Goal: Feedback & Contribution: Submit feedback/report problem

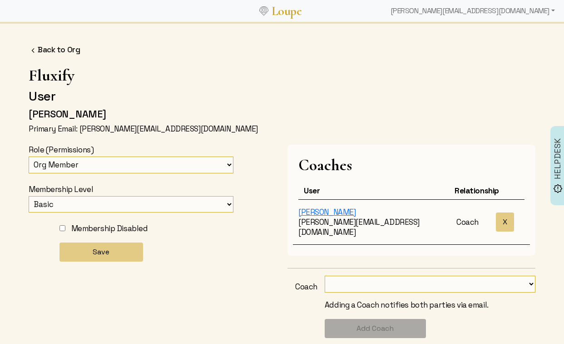
select select "20"
select select
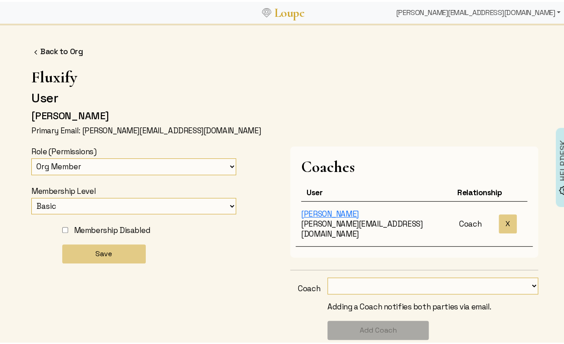
click at [496, 10] on div "[PERSON_NAME][EMAIL_ADDRESS][DOMAIN_NAME]" at bounding box center [479, 11] width 172 height 18
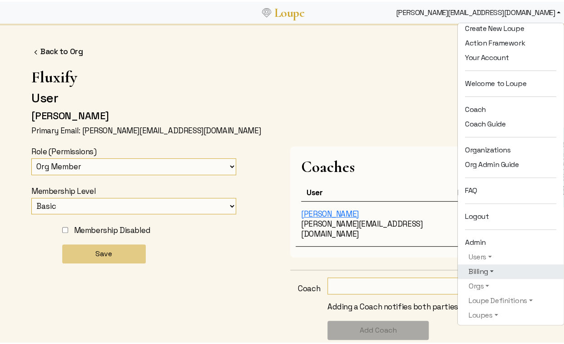
scroll to position [93, 0]
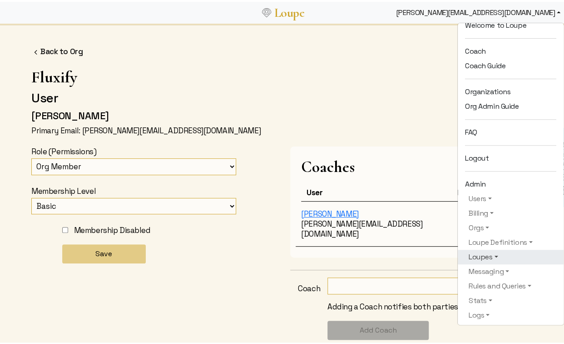
click at [479, 255] on link "Loupes" at bounding box center [510, 254] width 91 height 11
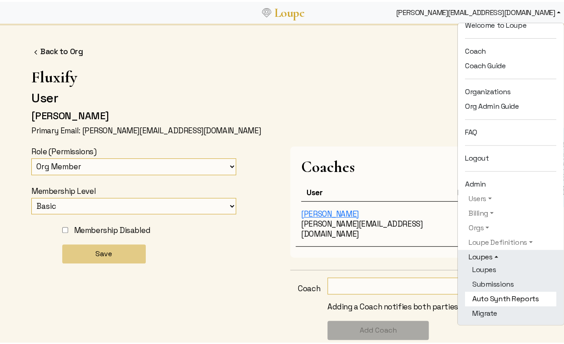
click at [491, 291] on link "Auto Synth Reports" at bounding box center [510, 296] width 91 height 15
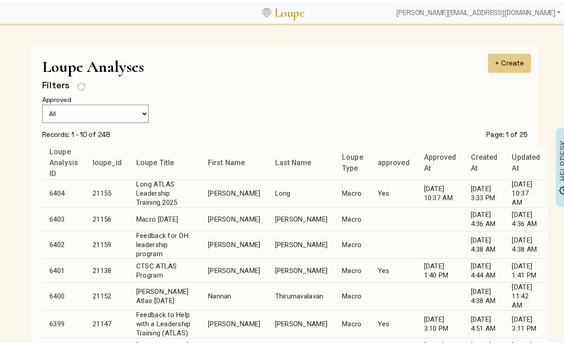
click at [268, 243] on td "Hogue" at bounding box center [301, 243] width 67 height 28
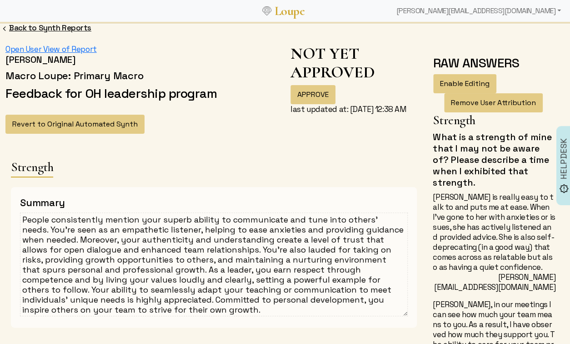
click at [65, 24] on link "Back to Synth Reports" at bounding box center [50, 28] width 82 height 10
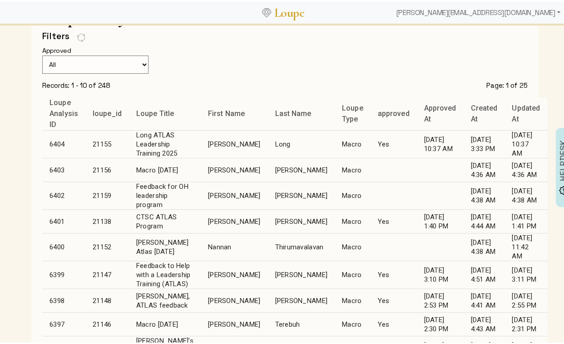
scroll to position [59, 0]
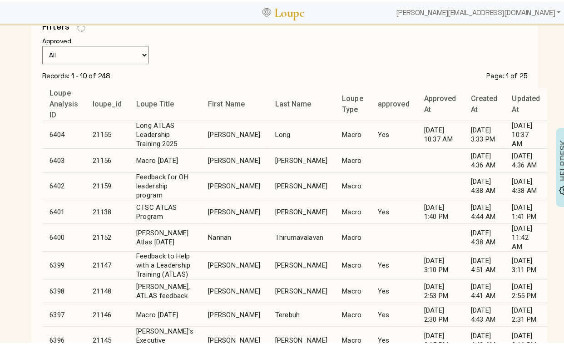
click at [268, 235] on td "Thirumavalavan" at bounding box center [301, 236] width 67 height 28
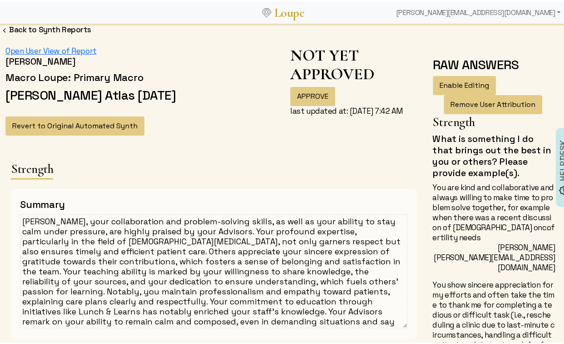
drag, startPoint x: 165, startPoint y: 229, endPoint x: 199, endPoint y: 230, distance: 33.7
click at [199, 230] on textarea "Nannan, your collaboration and problem-solving skills, as well as your ability …" at bounding box center [214, 269] width 388 height 114
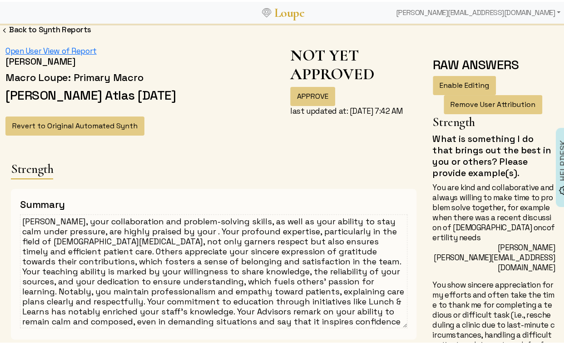
click at [76, 218] on textarea "Nannan, your collaboration and problem-solving skills, as well as your ability …" at bounding box center [214, 269] width 388 height 114
paste textarea "Advisors"
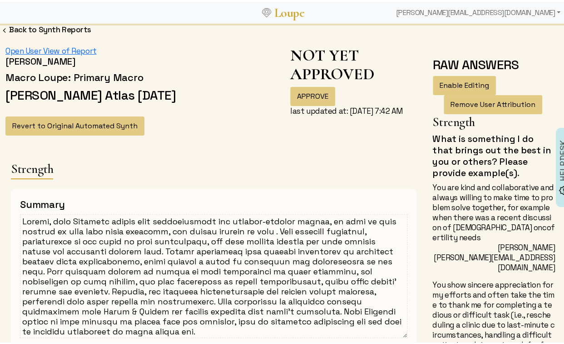
drag, startPoint x: 160, startPoint y: 229, endPoint x: 269, endPoint y: 230, distance: 110.0
click at [269, 230] on textarea at bounding box center [214, 274] width 388 height 124
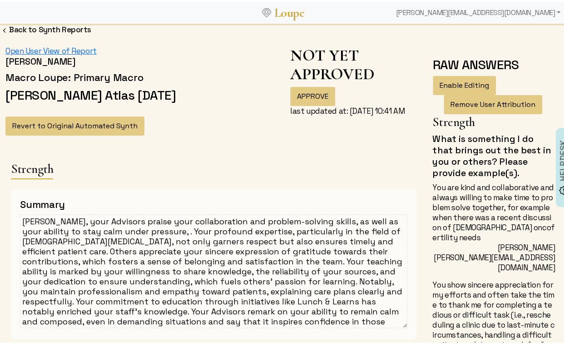
drag, startPoint x: 170, startPoint y: 319, endPoint x: 325, endPoint y: 314, distance: 155.5
click at [325, 314] on textarea "Nannan, your Advisors praise your collaboration and problem-solving skills, as …" at bounding box center [214, 269] width 388 height 114
drag, startPoint x: 297, startPoint y: 320, endPoint x: 169, endPoint y: 319, distance: 127.7
click at [169, 319] on textarea "Nannan, your Advisors praise your collaboration and problem-solving skills, as …" at bounding box center [214, 269] width 388 height 114
click at [163, 231] on textarea "Nannan, your Advisors praise your collaboration and problem-solving skills, as …" at bounding box center [214, 269] width 388 height 114
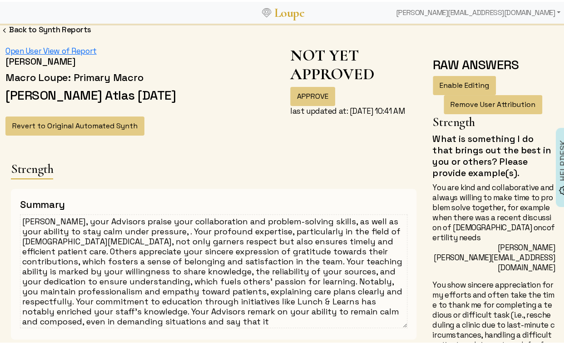
paste textarea "inspires confidence in those around you."
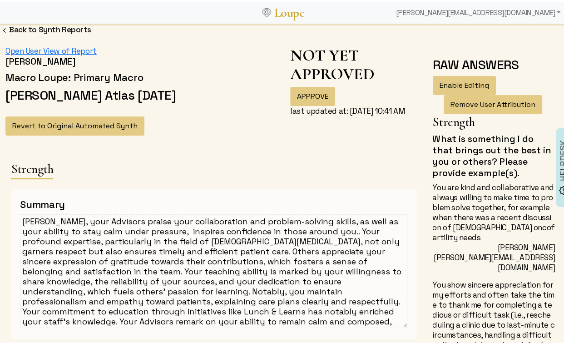
click at [195, 229] on textarea "Nannan, your Advisors praise your collaboration and problem-solving skills, as …" at bounding box center [214, 269] width 388 height 114
drag, startPoint x: 189, startPoint y: 229, endPoint x: 195, endPoint y: 230, distance: 6.4
click at [195, 230] on textarea "Nannan, your Advisors praise your collaboration and problem-solving skills, as …" at bounding box center [214, 269] width 388 height 114
drag, startPoint x: 205, startPoint y: 308, endPoint x: 288, endPoint y: 319, distance: 83.4
click at [288, 319] on textarea "Nannan, your Advisors praise your collaboration and problem-solving skills, as …" at bounding box center [214, 269] width 388 height 114
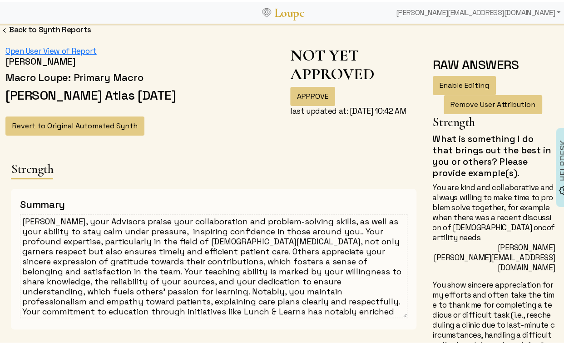
click at [330, 232] on textarea "Nannan, your Advisors praise your collaboration and problem-solving skills, as …" at bounding box center [214, 264] width 388 height 104
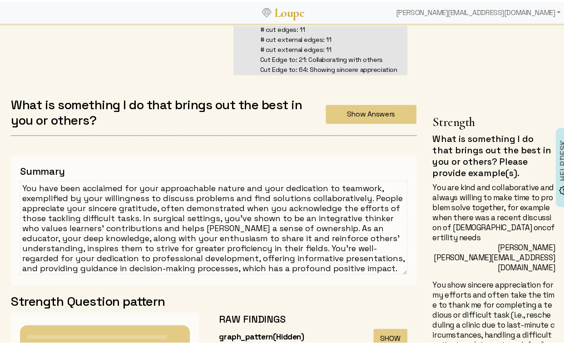
scroll to position [610, 0]
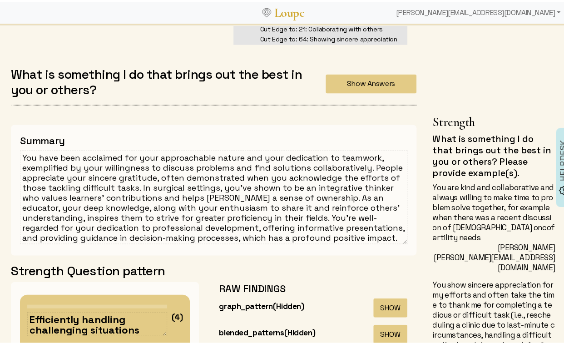
type textarea "Nannan, your Advisors praise your collaboration and problem-solving skills, as …"
click at [169, 199] on textarea "You have been acclaimed for your approachable nature and your dedication to tea…" at bounding box center [214, 195] width 388 height 94
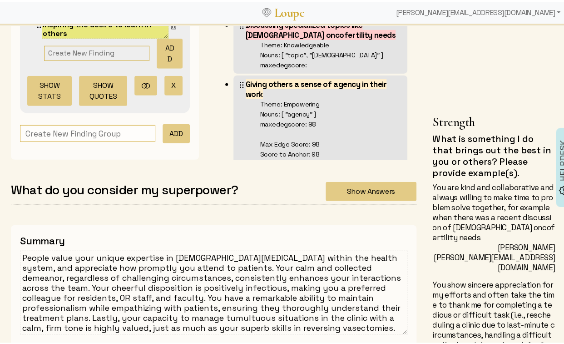
scroll to position [951, 0]
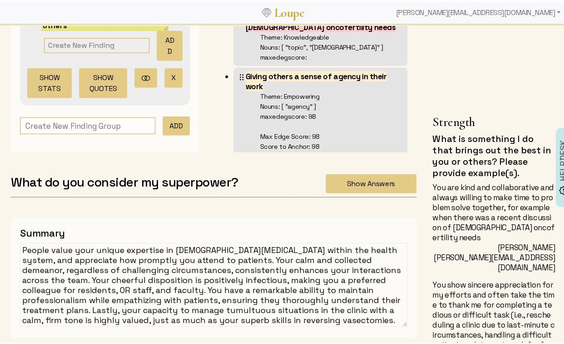
click at [174, 268] on textarea "People value your unique expertise in male infertility within the health system…" at bounding box center [214, 283] width 388 height 84
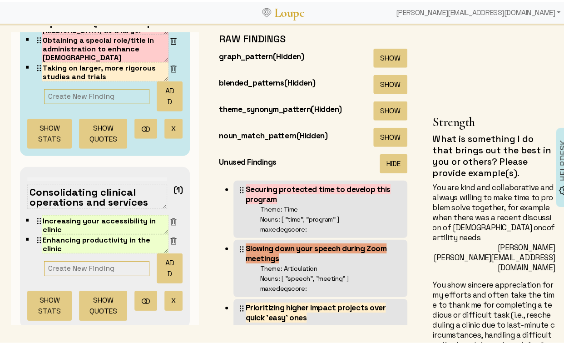
scroll to position [106, 0]
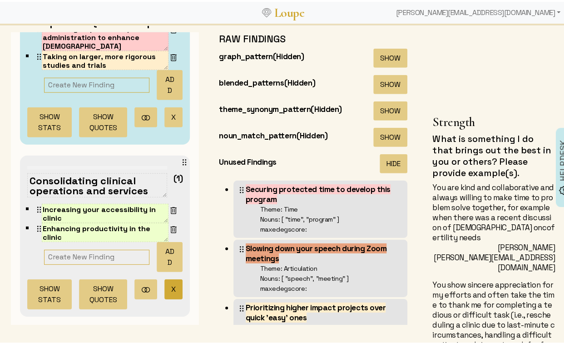
click at [165, 283] on button "X" at bounding box center [174, 287] width 18 height 20
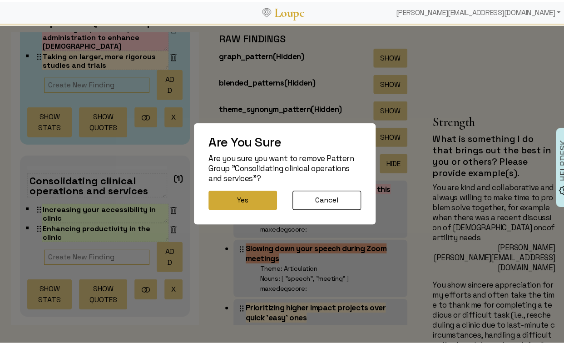
click at [244, 199] on button "Yes" at bounding box center [243, 198] width 69 height 19
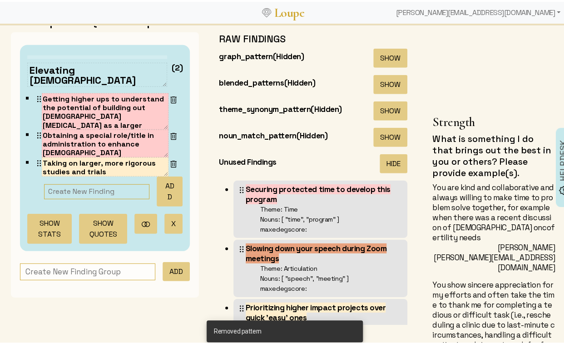
scroll to position [0, 0]
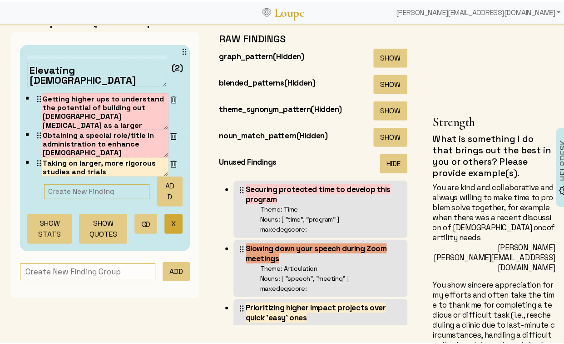
click at [165, 222] on button "X" at bounding box center [174, 222] width 18 height 20
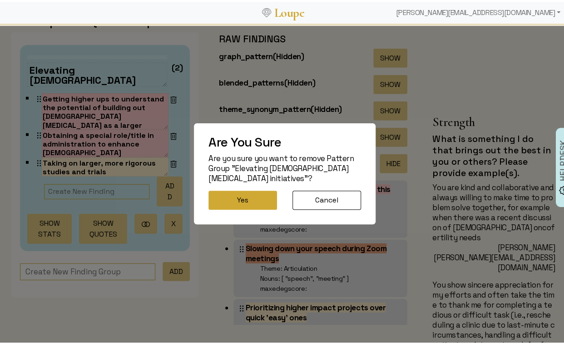
click at [236, 194] on button "Yes" at bounding box center [243, 198] width 69 height 19
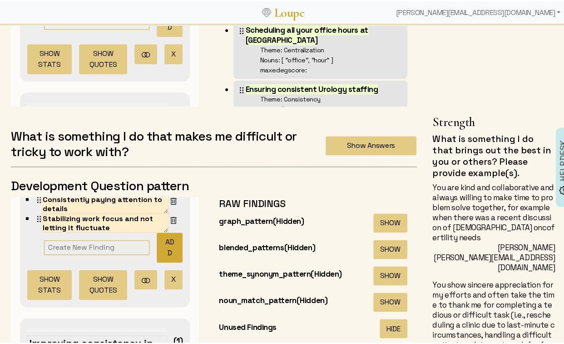
scroll to position [64, 0]
click at [165, 268] on button "X" at bounding box center [174, 277] width 18 height 20
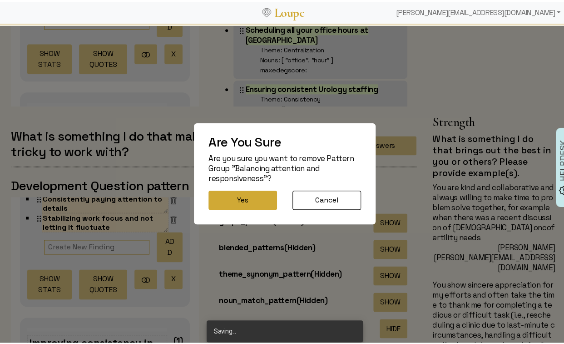
click at [230, 200] on button "Yes" at bounding box center [243, 198] width 69 height 19
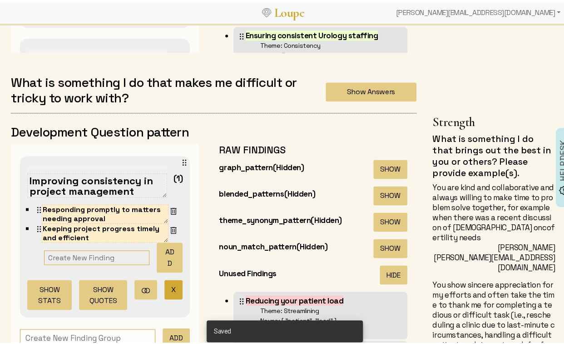
scroll to position [1864, 0]
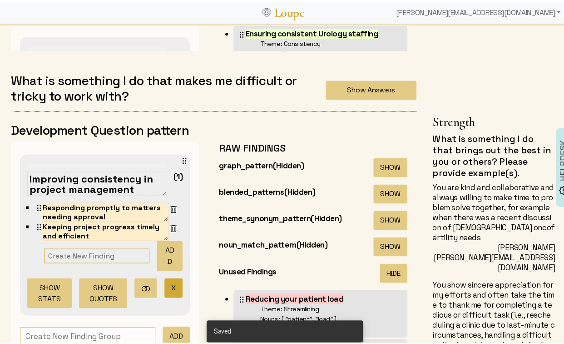
click at [165, 280] on button "X" at bounding box center [174, 286] width 18 height 20
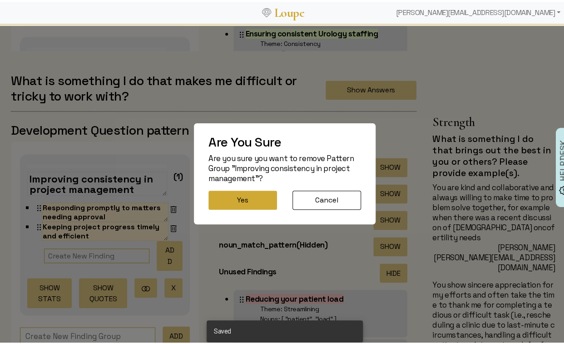
click at [232, 196] on button "Yes" at bounding box center [243, 198] width 69 height 19
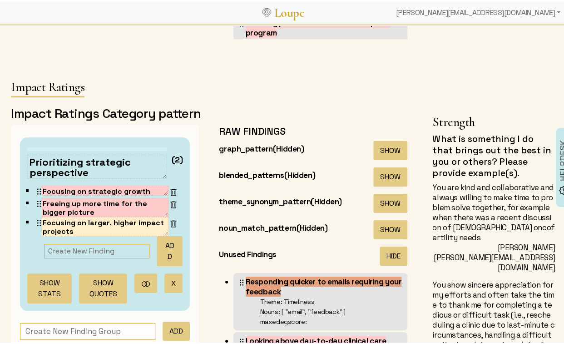
scroll to position [2644, 0]
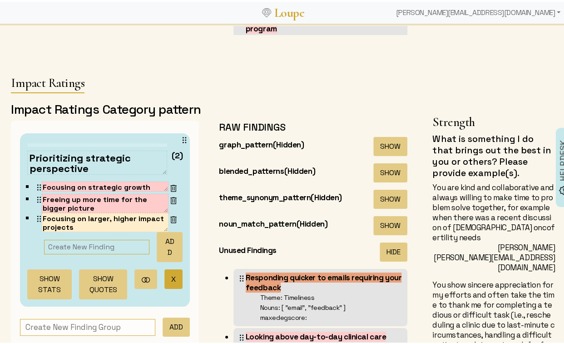
click at [165, 267] on button "X" at bounding box center [174, 277] width 18 height 20
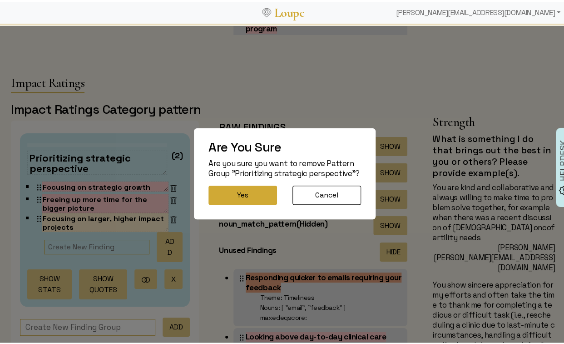
click at [247, 200] on button "Yes" at bounding box center [243, 193] width 69 height 19
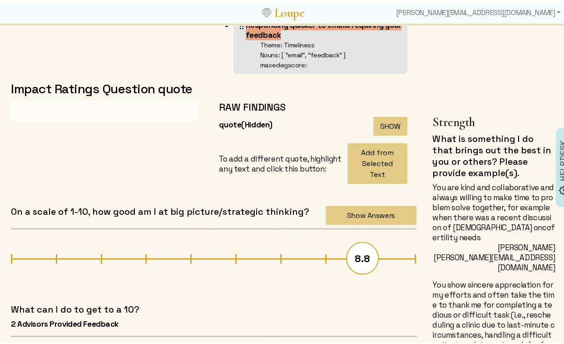
scroll to position [3635, 0]
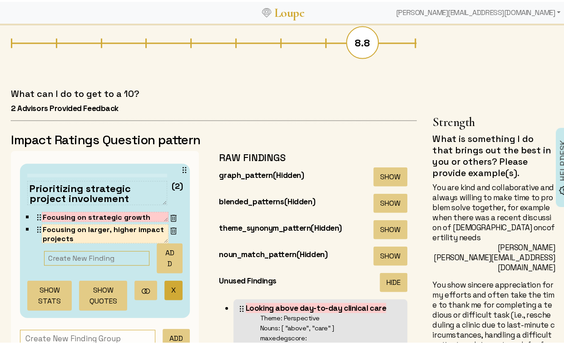
click at [166, 292] on button "X" at bounding box center [174, 289] width 18 height 20
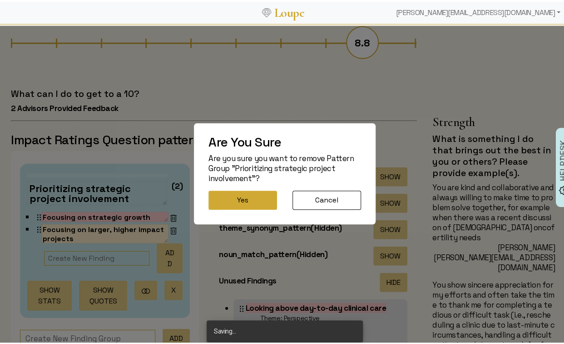
click at [221, 201] on button "Yes" at bounding box center [243, 198] width 69 height 19
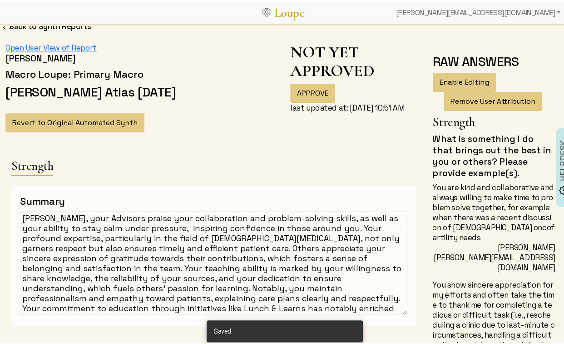
scroll to position [0, 0]
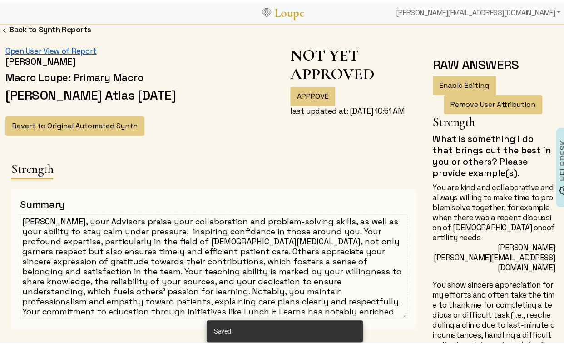
click at [69, 46] on link "Open User View of Report" at bounding box center [50, 49] width 91 height 10
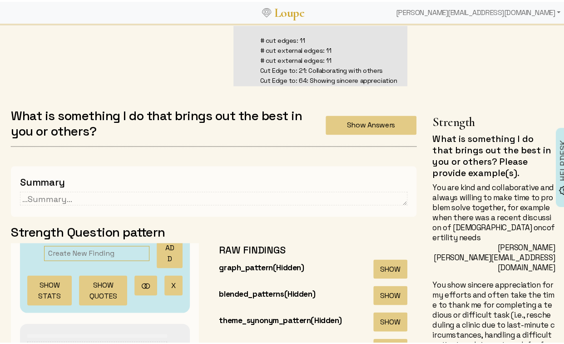
scroll to position [569, 0]
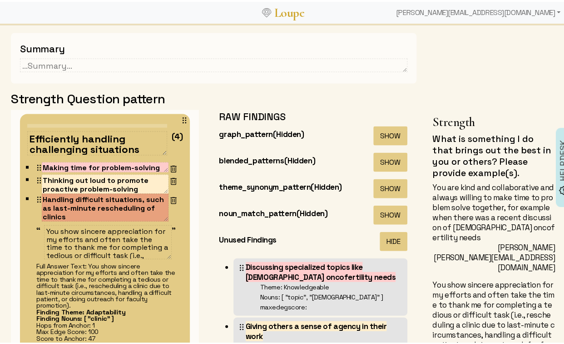
scroll to position [1, 0]
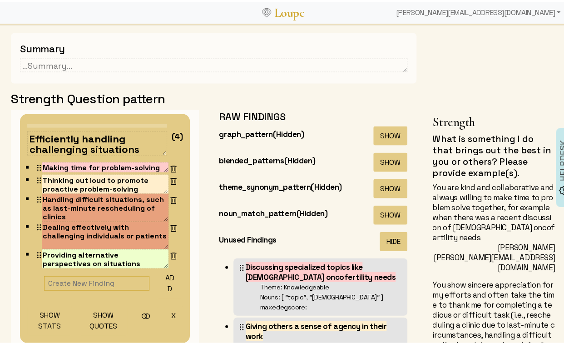
click at [165, 304] on button "X" at bounding box center [174, 313] width 18 height 20
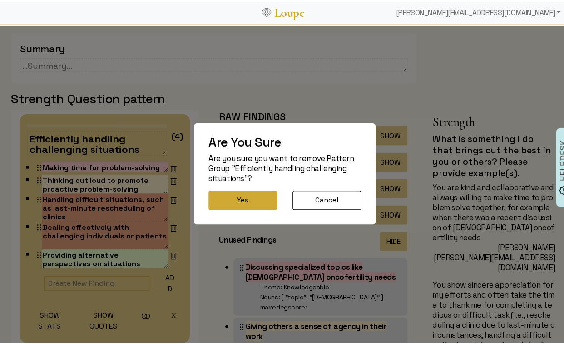
click at [221, 203] on button "Yes" at bounding box center [243, 198] width 69 height 19
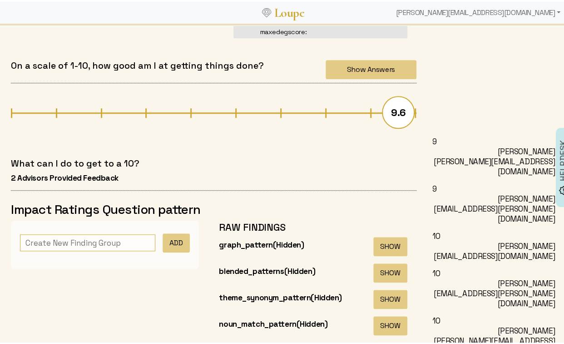
scroll to position [2936, 0]
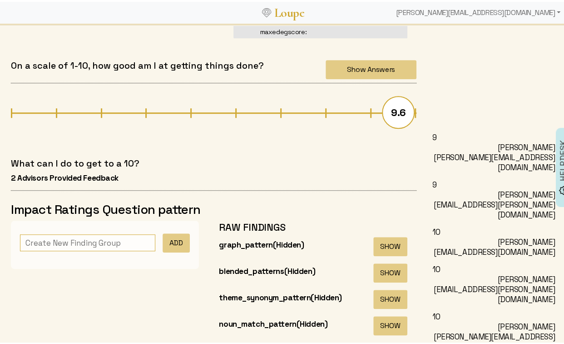
drag, startPoint x: 430, startPoint y: 188, endPoint x: 459, endPoint y: 199, distance: 30.8
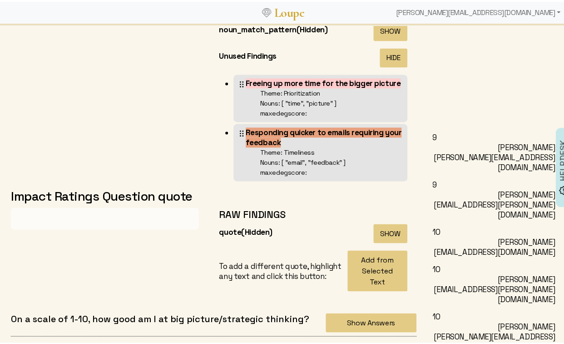
scroll to position [3322, 0]
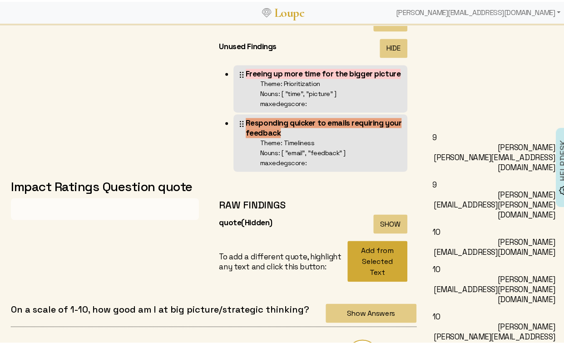
click at [379, 265] on button "Add from Selected Text" at bounding box center [378, 259] width 60 height 41
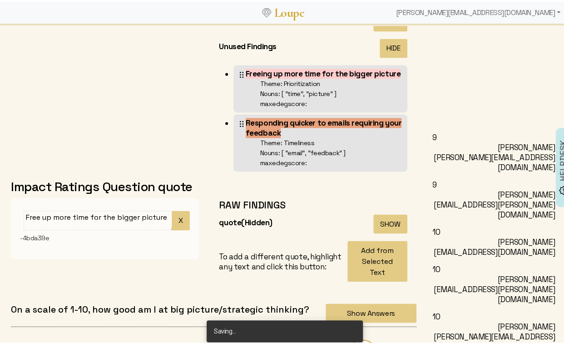
drag, startPoint x: 429, startPoint y: 234, endPoint x: 492, endPoint y: 244, distance: 64.0
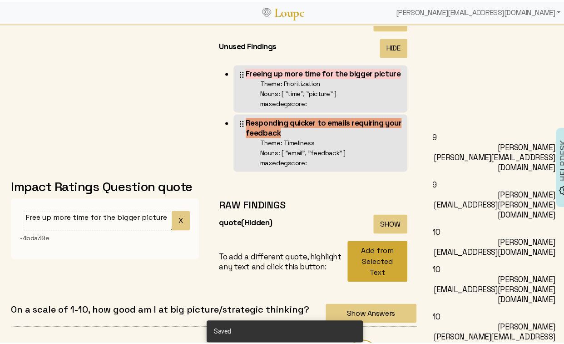
click at [361, 259] on button "Add from Selected Text" at bounding box center [378, 259] width 60 height 41
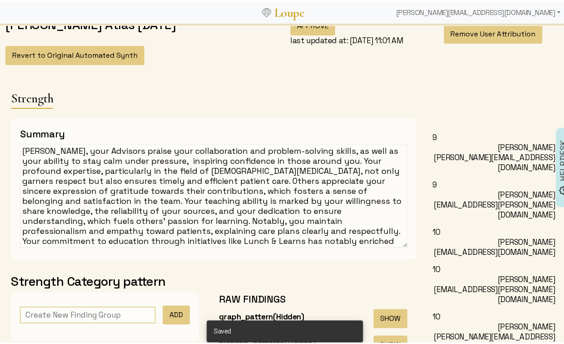
scroll to position [0, 0]
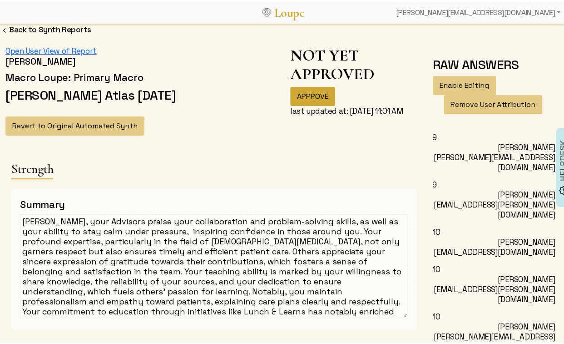
click at [290, 95] on button "APPROVE" at bounding box center [312, 94] width 45 height 19
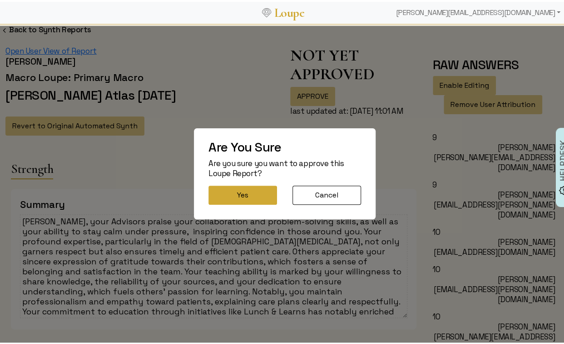
click at [251, 191] on button "Yes" at bounding box center [243, 193] width 69 height 19
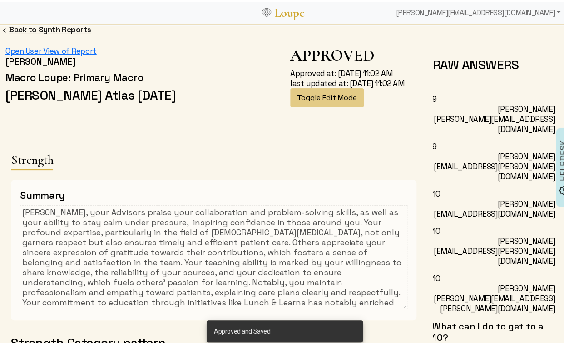
click at [77, 30] on link "Back to Synth Reports" at bounding box center [50, 28] width 82 height 10
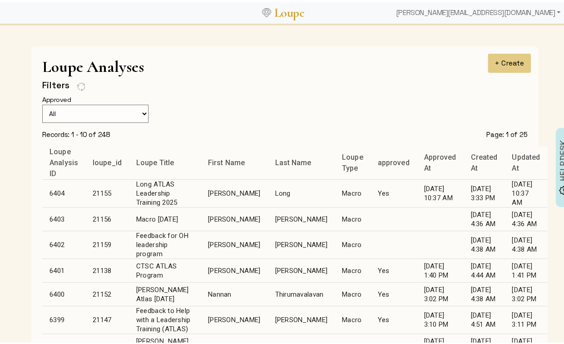
click at [216, 242] on td "Olivia" at bounding box center [234, 243] width 67 height 28
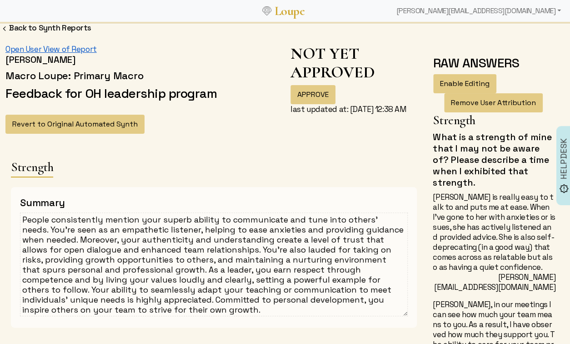
click at [44, 44] on link "Open User View of Report" at bounding box center [50, 49] width 91 height 10
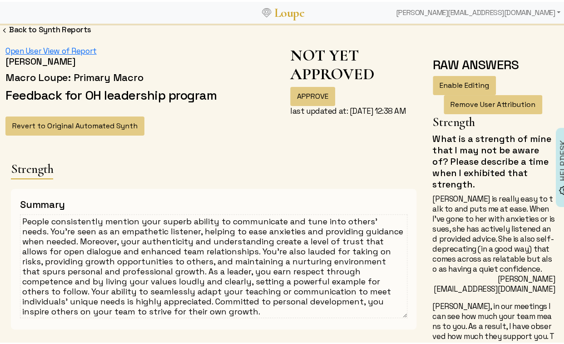
drag, startPoint x: 50, startPoint y: 218, endPoint x: 14, endPoint y: 215, distance: 36.0
click at [14, 215] on div "Summary People consistently mention your superb ability to communicate and tune…" at bounding box center [214, 257] width 406 height 140
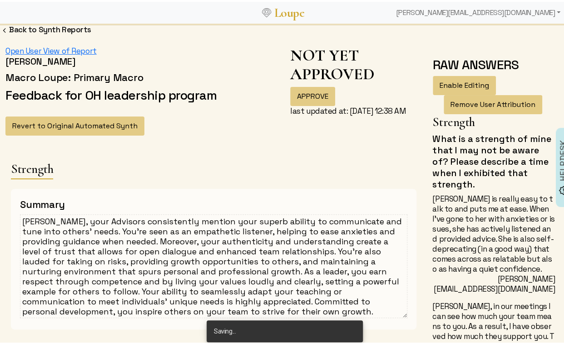
drag, startPoint x: 302, startPoint y: 249, endPoint x: 319, endPoint y: 251, distance: 17.8
click at [319, 251] on textarea "Olivia, your Advisors consistently mention your superb ability to communicate a…" at bounding box center [214, 264] width 388 height 104
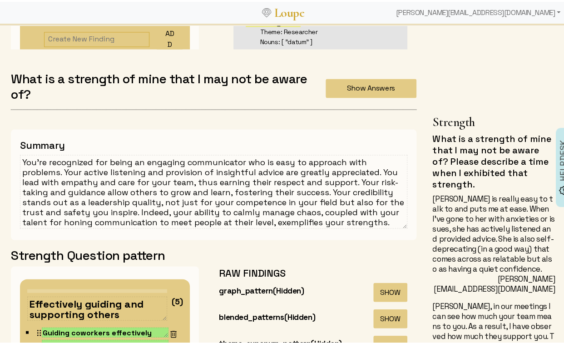
scroll to position [607, 0]
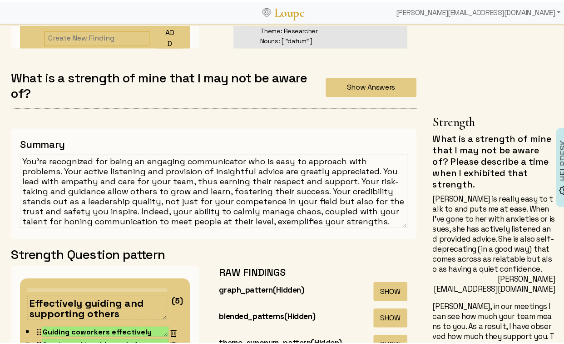
type textarea "Olivia, your Advisors consistently mention your superb ability to communicate a…"
click at [156, 207] on textarea "You're recognized for being an engaging communicator who is easy to approach wi…" at bounding box center [214, 189] width 388 height 74
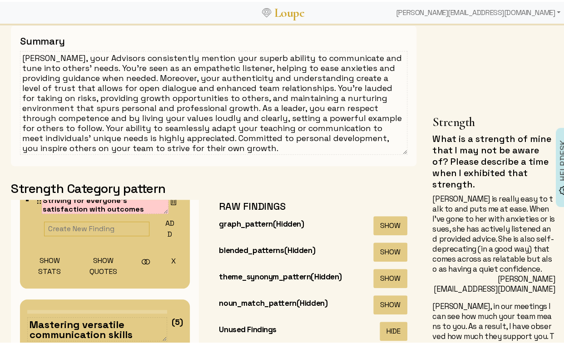
scroll to position [196, 0]
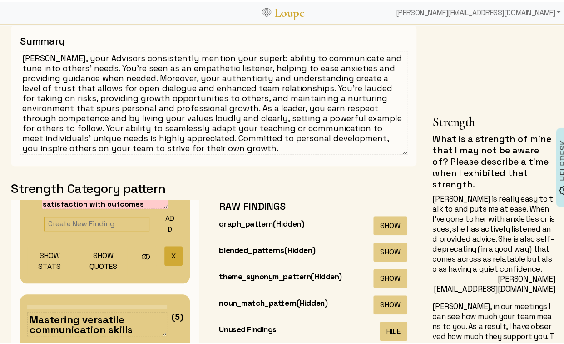
click at [165, 252] on button "X" at bounding box center [174, 254] width 18 height 20
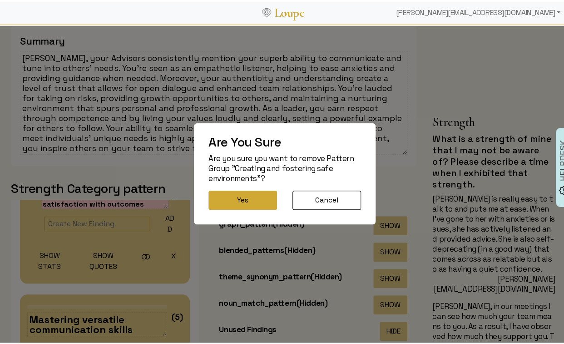
click at [234, 194] on button "Yes" at bounding box center [243, 198] width 69 height 19
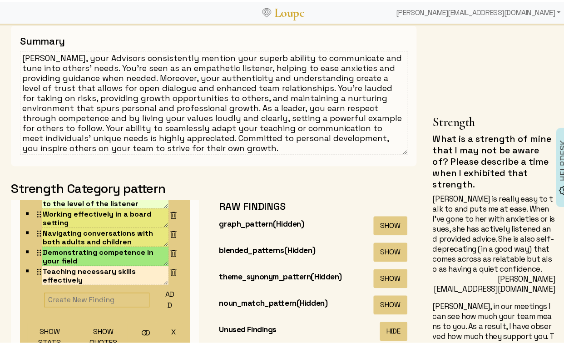
scroll to position [89, 0]
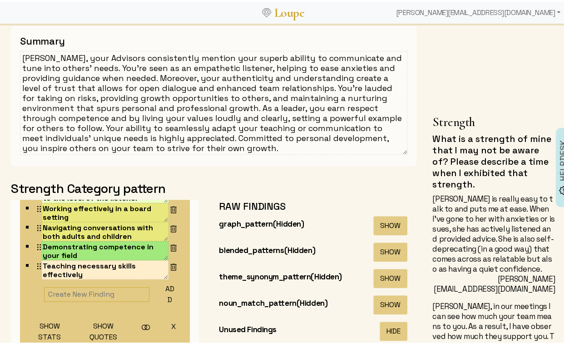
click at [165, 319] on button "X" at bounding box center [174, 324] width 18 height 20
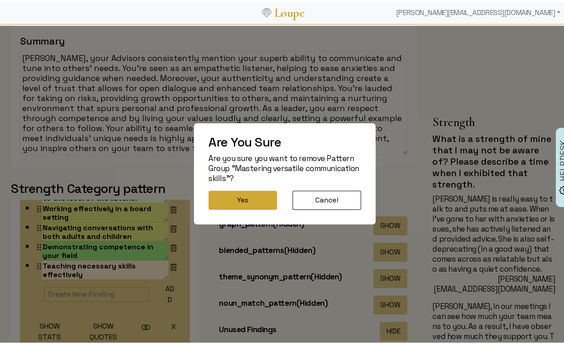
click at [228, 203] on button "Yes" at bounding box center [243, 198] width 69 height 19
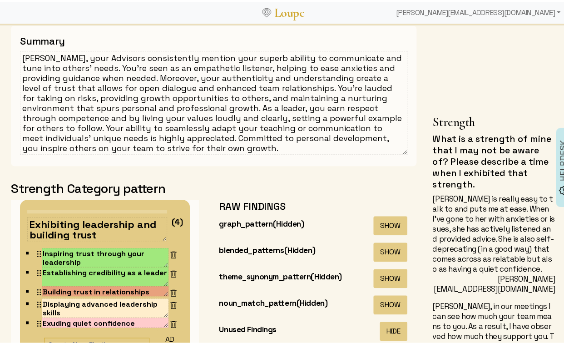
scroll to position [101, 0]
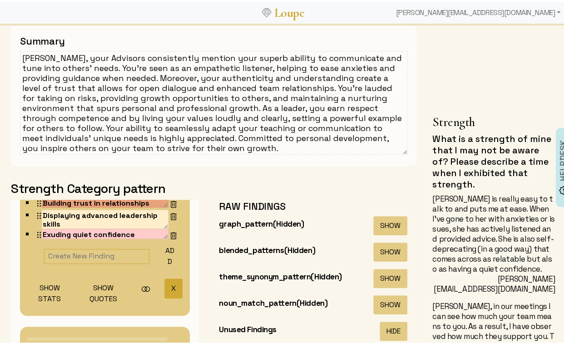
click at [165, 286] on button "X" at bounding box center [174, 286] width 18 height 20
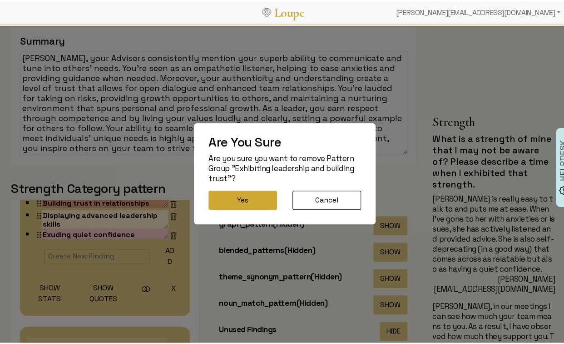
click at [228, 197] on button "Yes" at bounding box center [243, 198] width 69 height 19
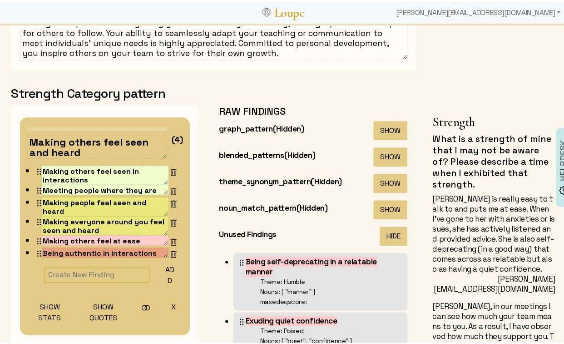
scroll to position [278, 0]
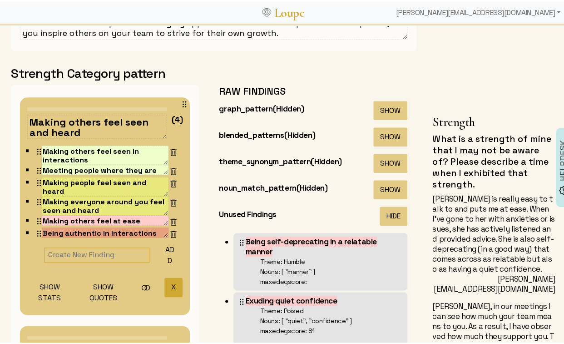
click at [165, 286] on button "X" at bounding box center [174, 285] width 18 height 20
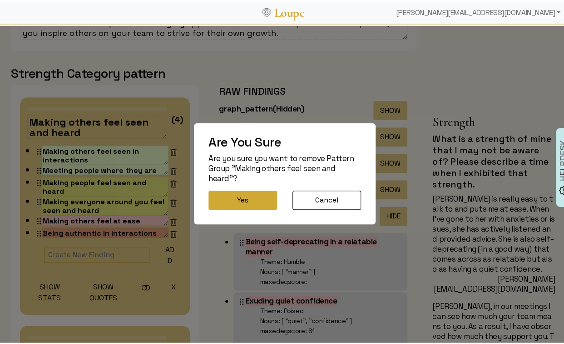
click at [217, 189] on button "Yes" at bounding box center [243, 198] width 69 height 19
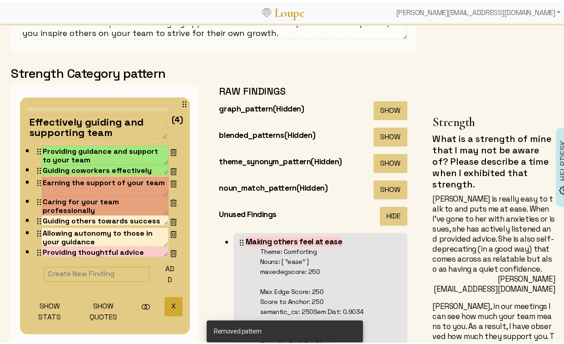
click at [165, 308] on button "X" at bounding box center [174, 304] width 18 height 20
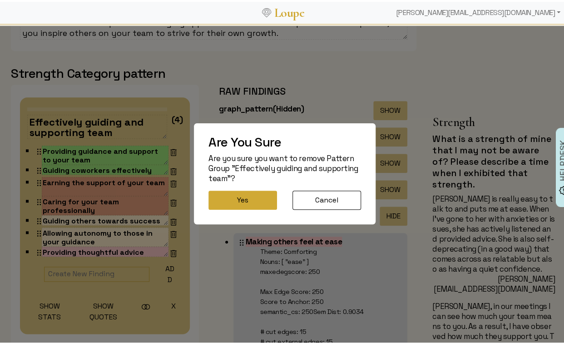
click at [226, 200] on button "Yes" at bounding box center [243, 198] width 69 height 19
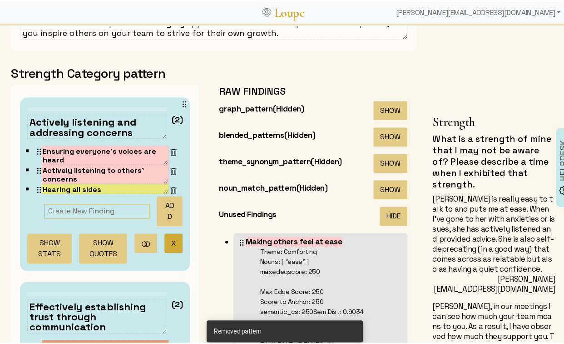
click at [165, 241] on button "X" at bounding box center [174, 241] width 18 height 20
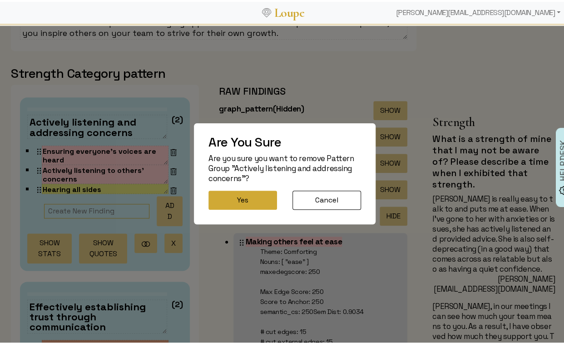
click at [220, 200] on button "Yes" at bounding box center [243, 198] width 69 height 19
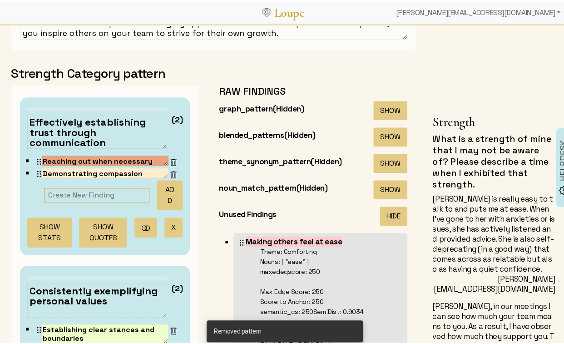
click at [167, 219] on button "X" at bounding box center [174, 225] width 18 height 20
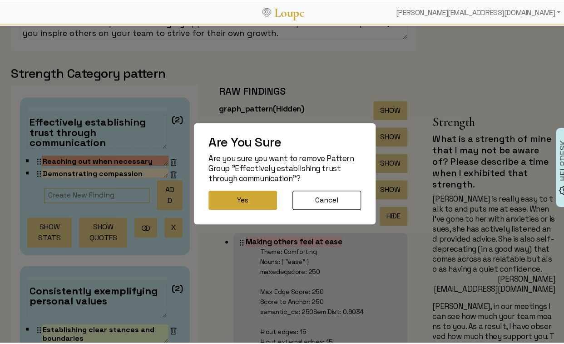
click at [224, 197] on button "Yes" at bounding box center [243, 198] width 69 height 19
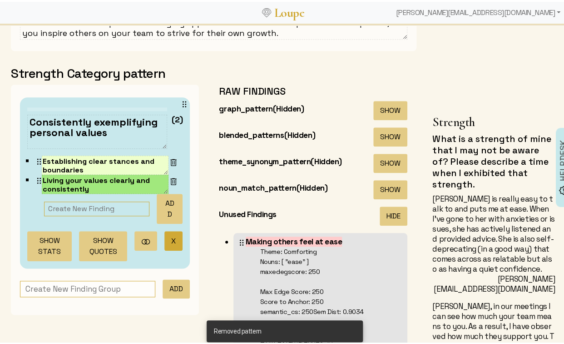
click at [165, 234] on button "X" at bounding box center [174, 239] width 18 height 20
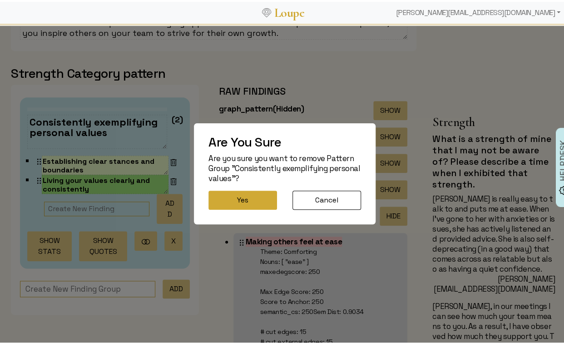
click at [224, 192] on button "Yes" at bounding box center [243, 198] width 69 height 19
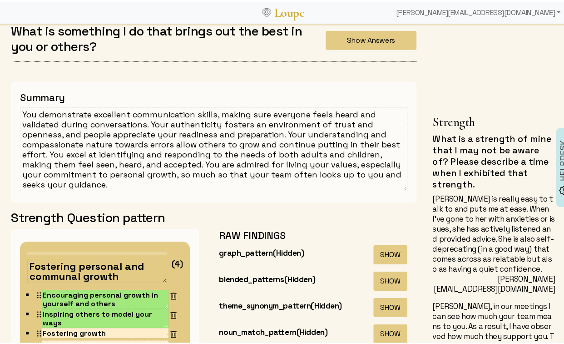
scroll to position [1116, 0]
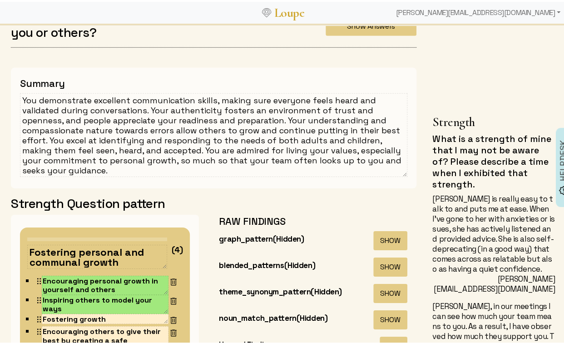
click at [149, 125] on textarea "You demonstrate excellent communication skills, making sure everyone feels hear…" at bounding box center [214, 133] width 388 height 84
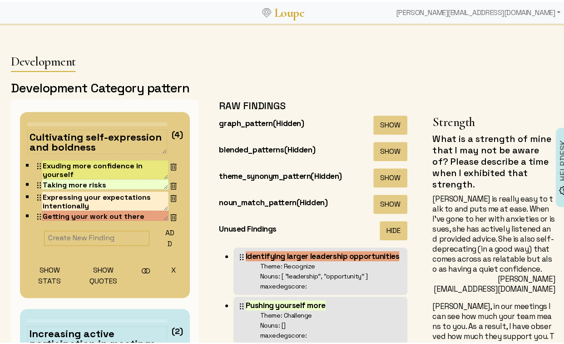
scroll to position [1534, 0]
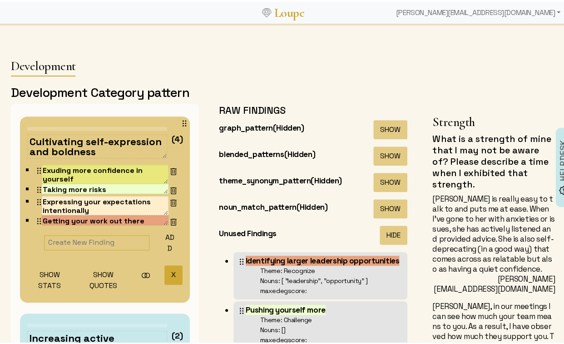
click at [165, 270] on button "X" at bounding box center [174, 273] width 18 height 20
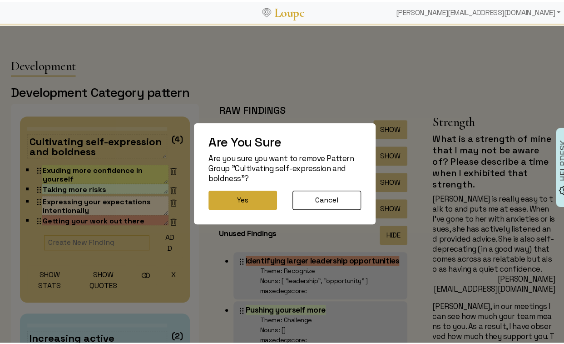
click at [214, 199] on button "Yes" at bounding box center [243, 198] width 69 height 19
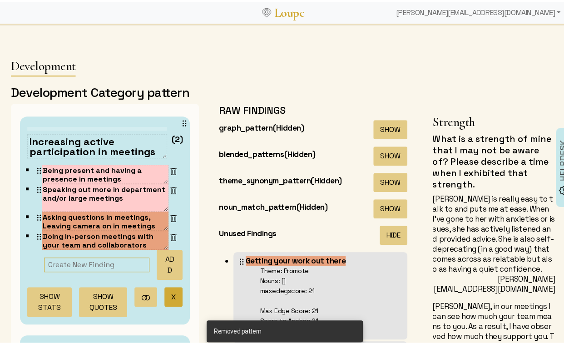
click at [165, 293] on button "X" at bounding box center [174, 295] width 18 height 20
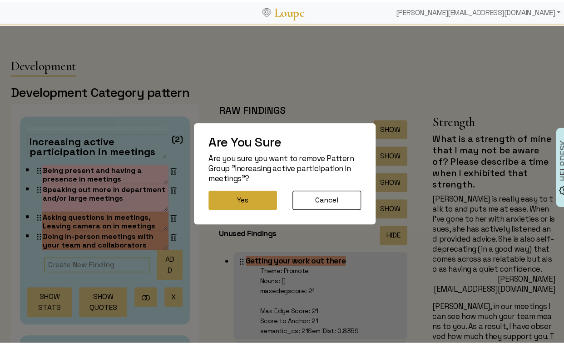
click at [223, 196] on button "Yes" at bounding box center [243, 198] width 69 height 19
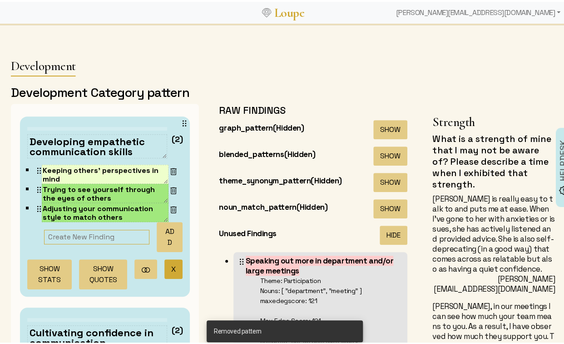
click at [165, 269] on button "X" at bounding box center [174, 267] width 18 height 20
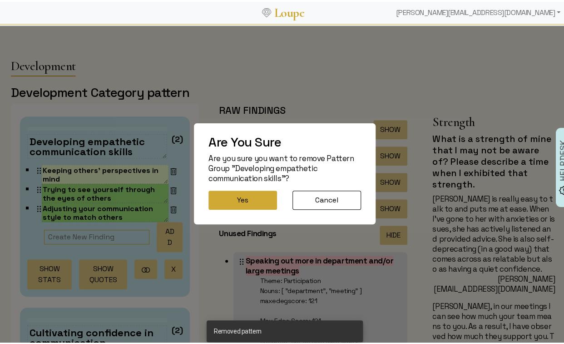
click at [212, 199] on button "Yes" at bounding box center [243, 198] width 69 height 19
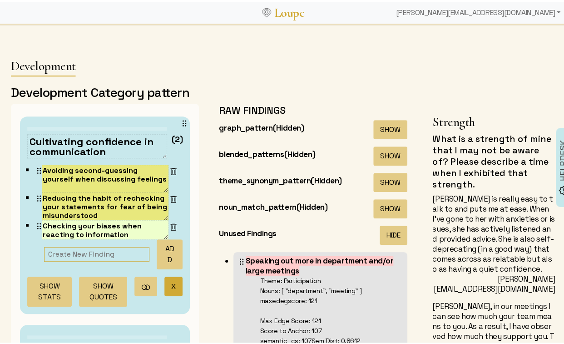
click at [165, 282] on button "X" at bounding box center [174, 284] width 18 height 20
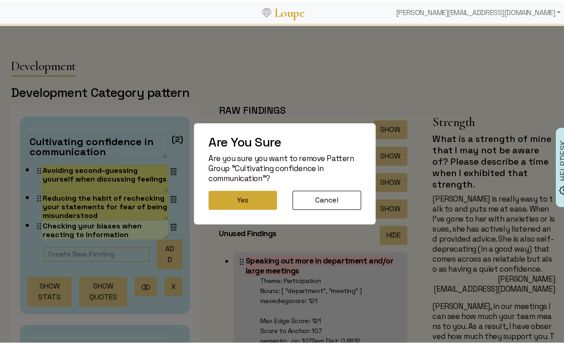
click at [214, 197] on button "Yes" at bounding box center [243, 198] width 69 height 19
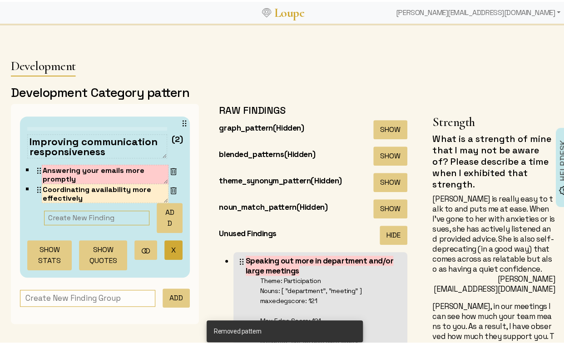
click at [165, 247] on button "X" at bounding box center [174, 248] width 18 height 20
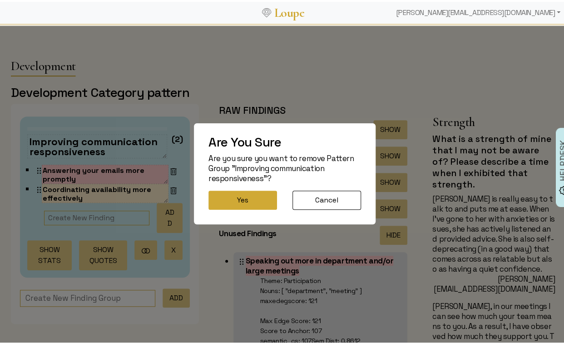
click at [218, 205] on button "Yes" at bounding box center [243, 198] width 69 height 19
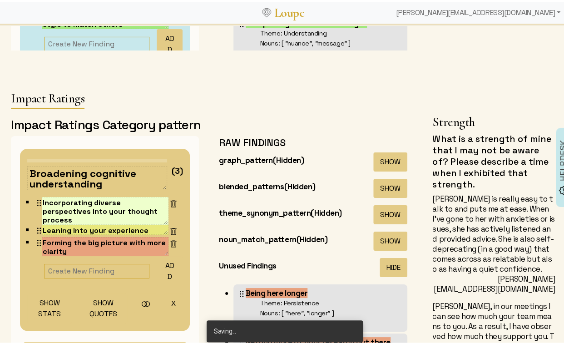
scroll to position [2737, 0]
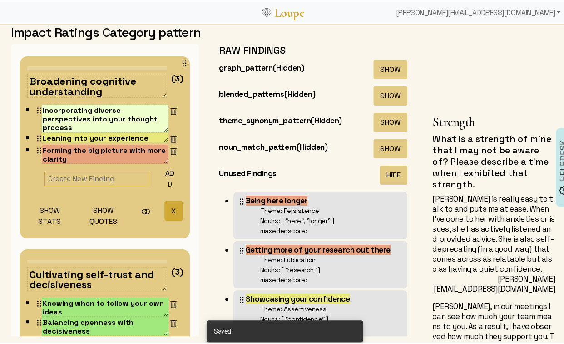
click at [165, 206] on button "X" at bounding box center [174, 209] width 18 height 20
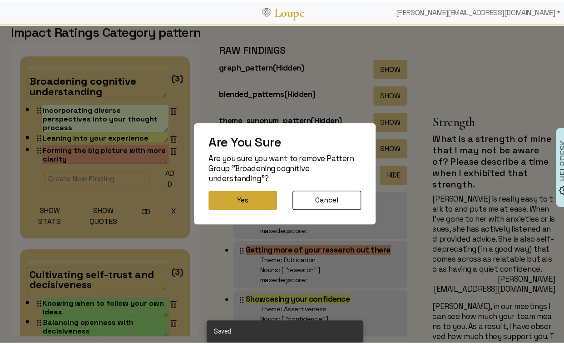
click at [229, 195] on button "Yes" at bounding box center [243, 198] width 69 height 19
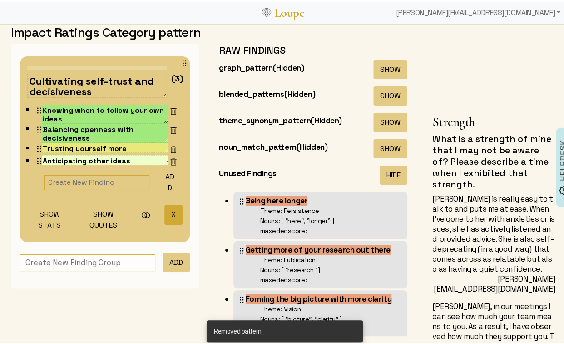
click at [166, 206] on button "X" at bounding box center [174, 213] width 18 height 20
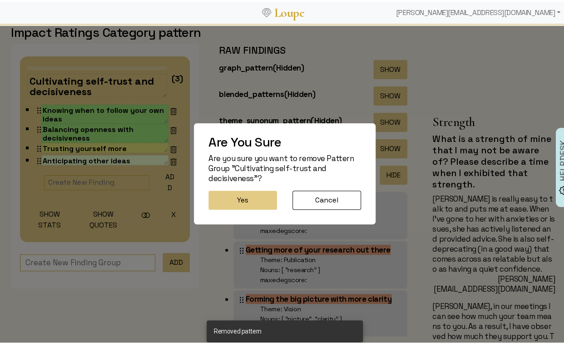
click at [217, 187] on div "Are You Sure Are you sure you want to remove Pattern Group "Cultivating self-tr…" at bounding box center [285, 171] width 182 height 101
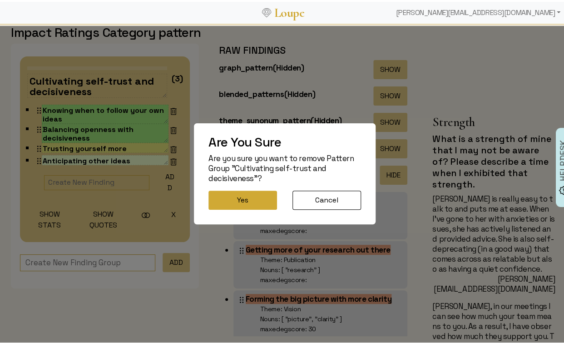
click at [212, 198] on button "Yes" at bounding box center [243, 198] width 69 height 19
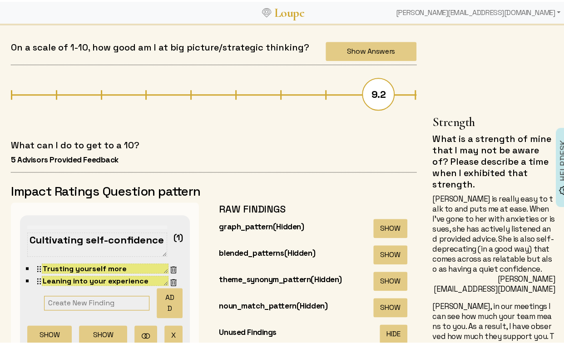
scroll to position [3158, 0]
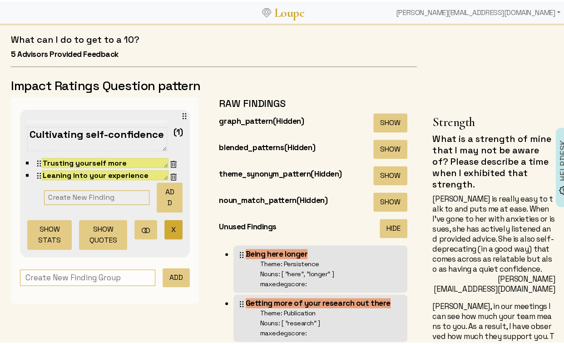
click at [165, 225] on button "X" at bounding box center [174, 228] width 18 height 20
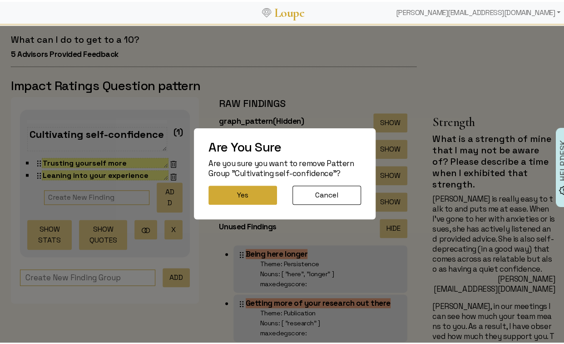
click at [221, 195] on button "Yes" at bounding box center [243, 193] width 69 height 19
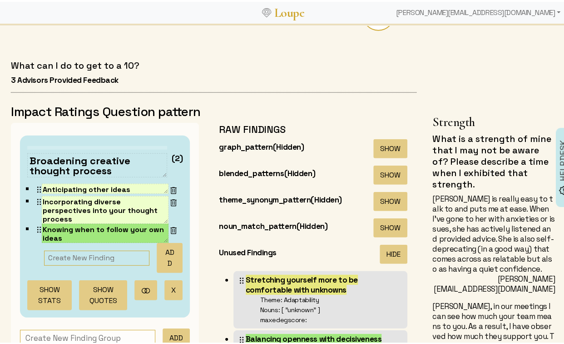
scroll to position [3786, 0]
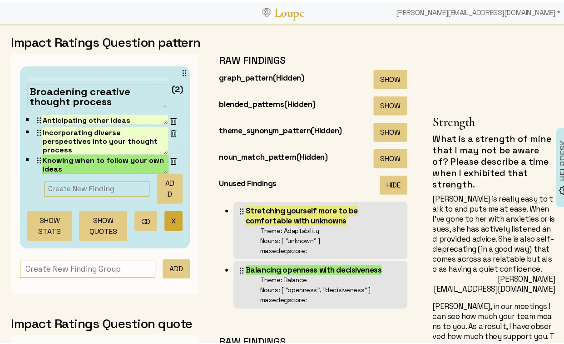
click at [165, 218] on button "X" at bounding box center [174, 219] width 18 height 20
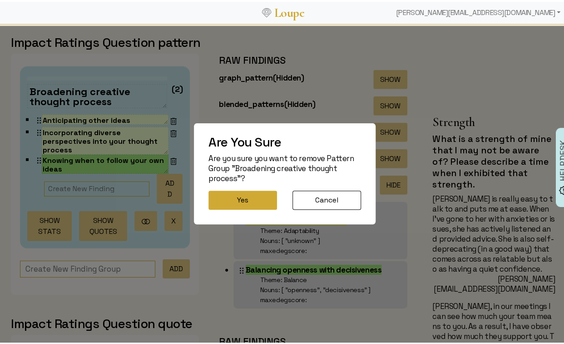
click at [220, 196] on button "Yes" at bounding box center [243, 198] width 69 height 19
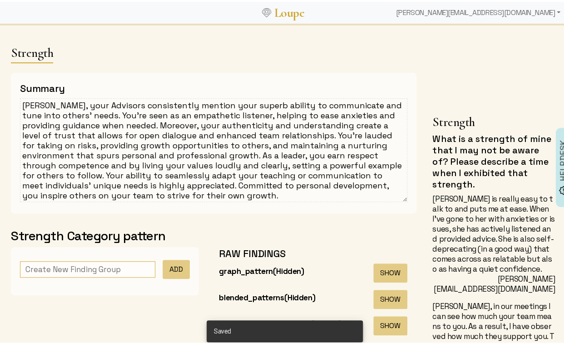
scroll to position [0, 0]
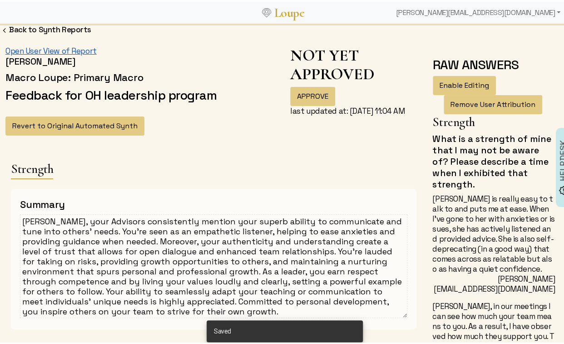
click at [59, 49] on link "Open User View of Report" at bounding box center [50, 49] width 91 height 10
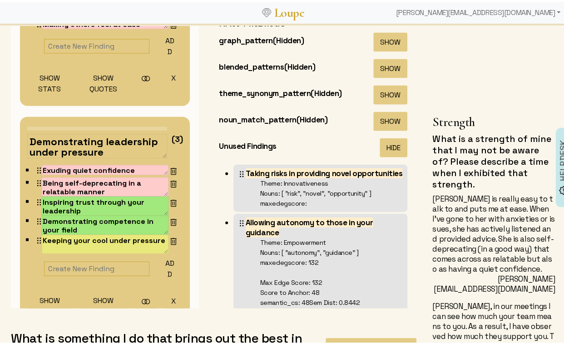
scroll to position [413, 0]
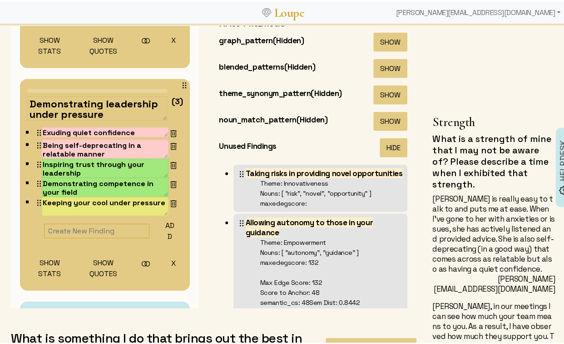
drag, startPoint x: 100, startPoint y: 109, endPoint x: 26, endPoint y: 106, distance: 74.6
click at [26, 106] on div "Demonstrating leadership under pressure (3) Exuding quiet confidence “ She is a…" at bounding box center [105, 182] width 170 height 211
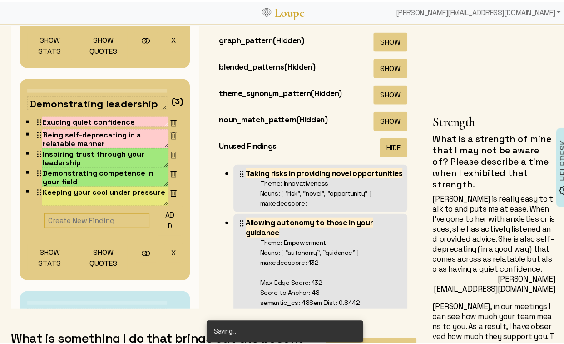
type textarea "Demonstrating leadership"
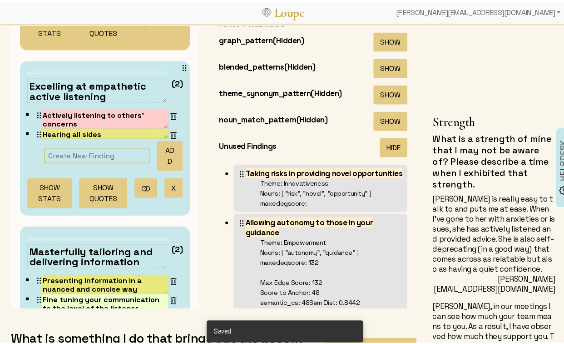
scroll to position [714, 0]
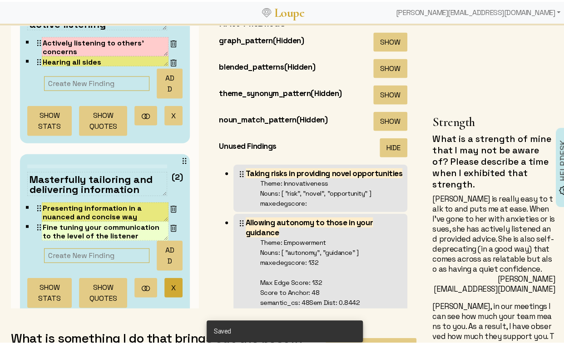
click at [165, 276] on button "X" at bounding box center [174, 286] width 18 height 20
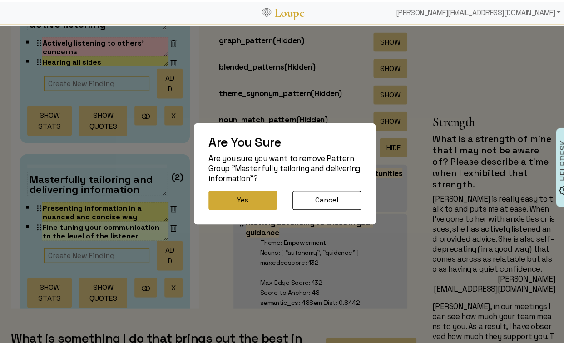
click at [241, 194] on button "Yes" at bounding box center [243, 198] width 69 height 19
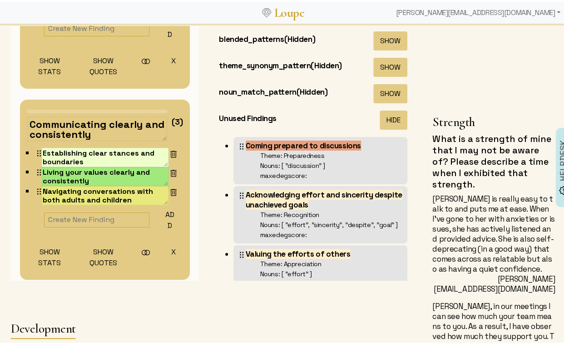
scroll to position [639, 0]
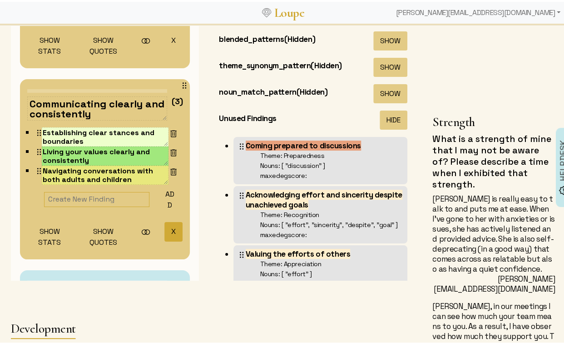
click at [165, 225] on button "X" at bounding box center [174, 230] width 18 height 20
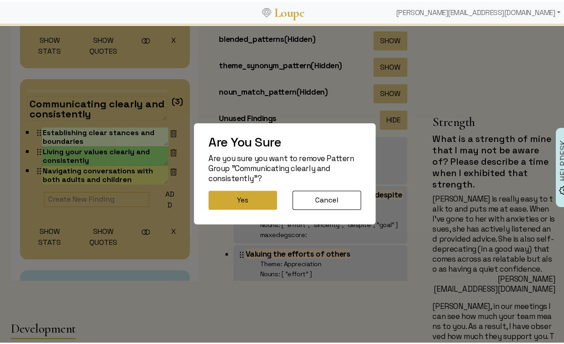
click at [244, 202] on button "Yes" at bounding box center [243, 198] width 69 height 19
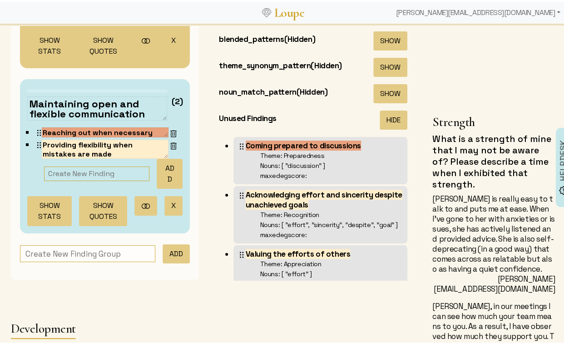
click at [165, 197] on button "X" at bounding box center [174, 204] width 18 height 20
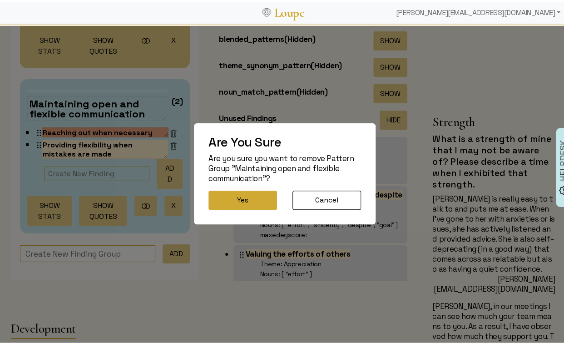
click at [233, 195] on button "Yes" at bounding box center [243, 198] width 69 height 19
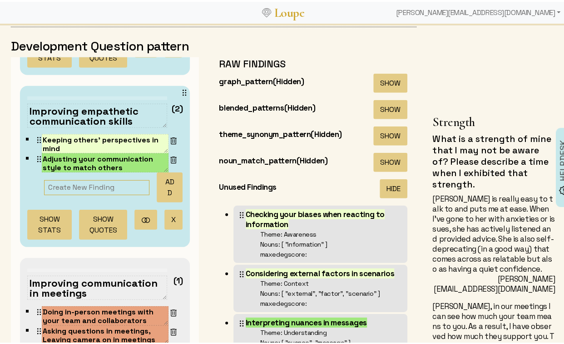
scroll to position [198, 0]
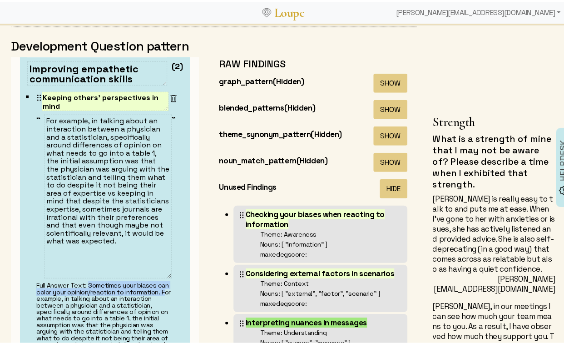
drag, startPoint x: 86, startPoint y: 282, endPoint x: 73, endPoint y: 296, distance: 19.3
click at [73, 296] on div "Full Answer Text: Sometimes your biases can color your opinion/reaction to info…" at bounding box center [105, 335] width 139 height 111
copy div "Sometimes your biases can color your opinion/reaction to information."
click at [45, 115] on textarea "For example, in talking about an interaction between a physician and a statisti…" at bounding box center [108, 195] width 128 height 164
paste textarea "inspires confidence in those around you."
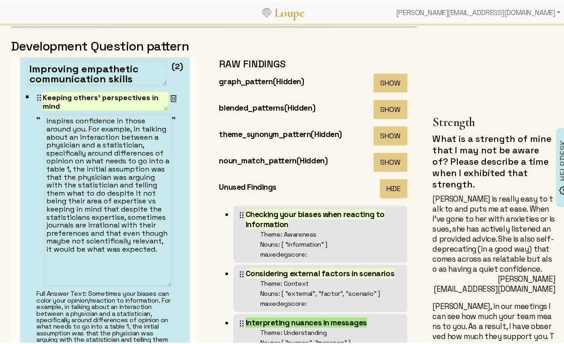
scroll to position [0, 0]
drag, startPoint x: 89, startPoint y: 125, endPoint x: 39, endPoint y: 110, distance: 52.5
click at [39, 113] on div "“ inspires confidence in those around you. For example, in talking about an int…" at bounding box center [105, 200] width 139 height 175
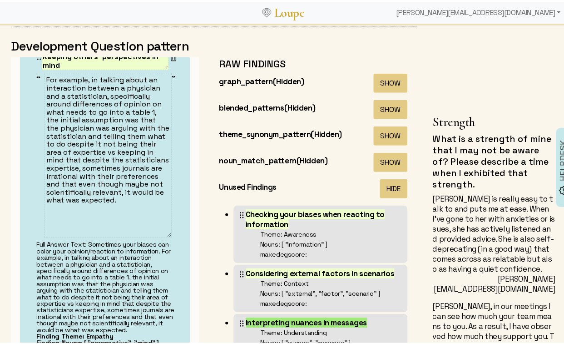
scroll to position [253, 0]
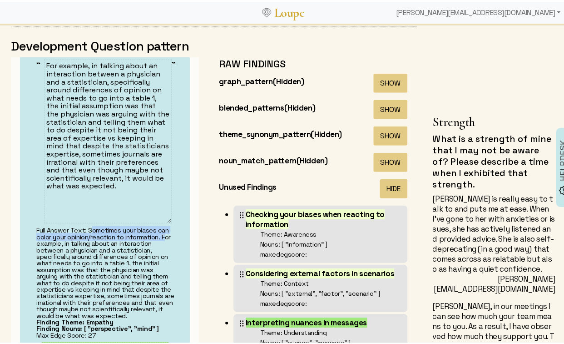
drag, startPoint x: 87, startPoint y: 225, endPoint x: 75, endPoint y: 249, distance: 26.6
click at [75, 241] on div "Full Answer Text: Sometimes your biases can color your opinion/reaction to info…" at bounding box center [105, 280] width 139 height 111
copy div "Sometimes your biases can color your opinion/reaction to information."
click at [88, 163] on textarea "For example, in talking about an interaction between a physician and a statisti…" at bounding box center [108, 140] width 128 height 164
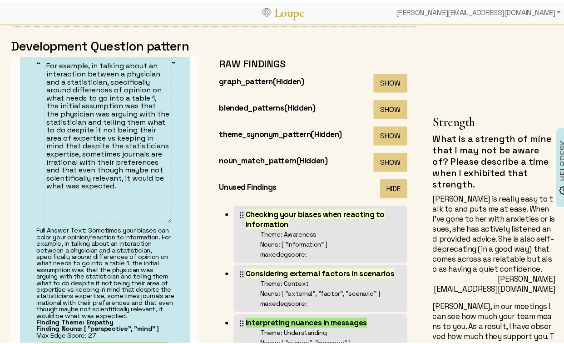
click at [88, 163] on textarea "For example, in talking about an interaction between a physician and a statisti…" at bounding box center [108, 140] width 128 height 164
paste textarea "Sometimes your biases can color your opinion/reaction to information."
type textarea "Sometimes your biases can color your opinion/reaction to information."
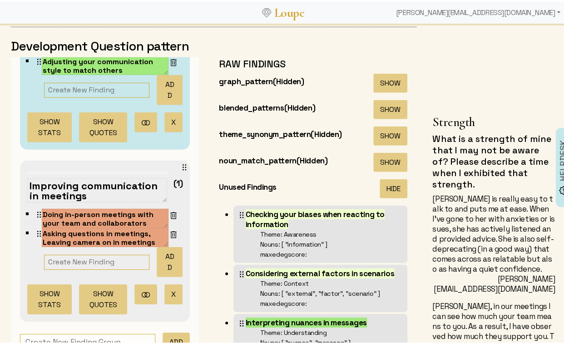
scroll to position [254, 0]
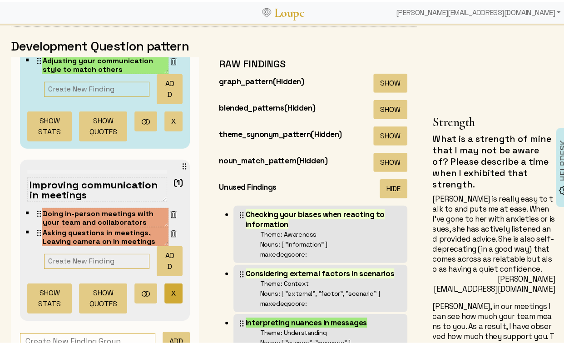
click at [165, 281] on button "X" at bounding box center [174, 291] width 18 height 20
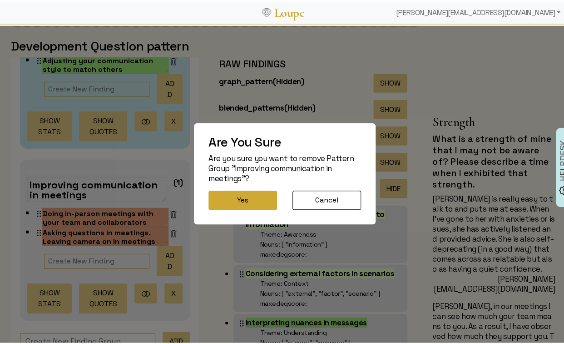
click at [247, 191] on button "Yes" at bounding box center [243, 198] width 69 height 19
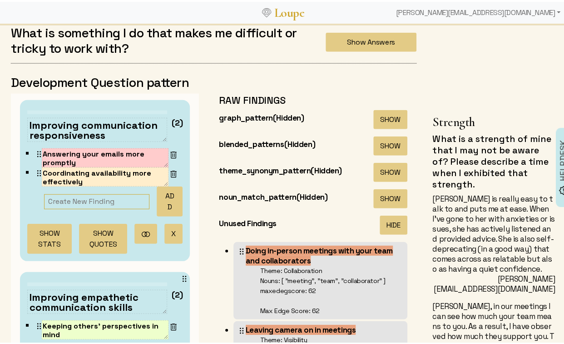
scroll to position [0, 0]
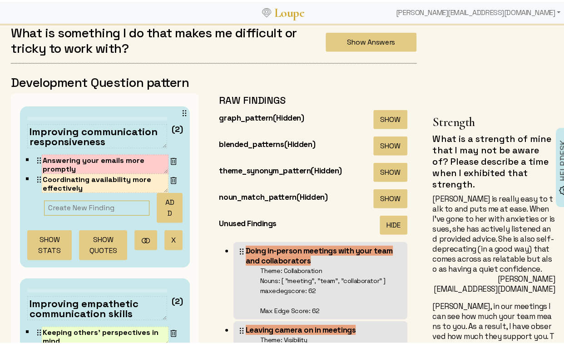
drag, startPoint x: 80, startPoint y: 128, endPoint x: 157, endPoint y: 129, distance: 76.8
click at [157, 129] on div "Improving communication responsiveness (2)" at bounding box center [104, 137] width 155 height 31
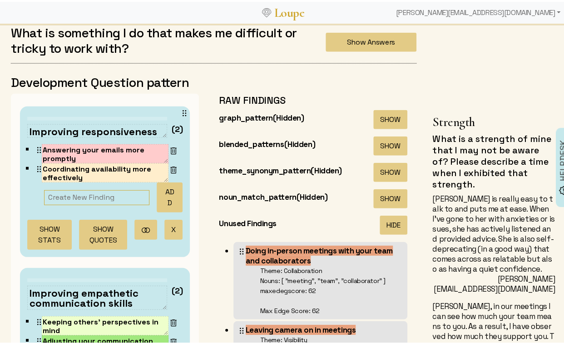
click at [152, 130] on textarea "Improving responsiveness" at bounding box center [97, 129] width 140 height 14
click at [155, 128] on textarea "Improving responsiveness" at bounding box center [97, 129] width 140 height 14
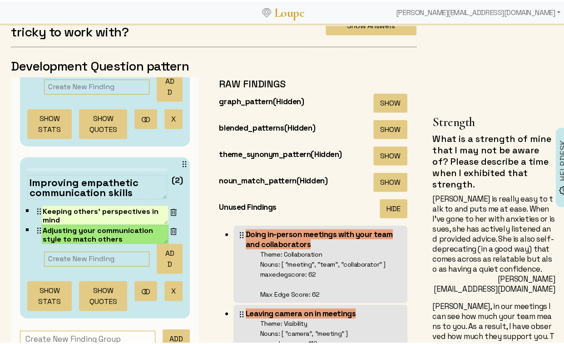
scroll to position [2341, 0]
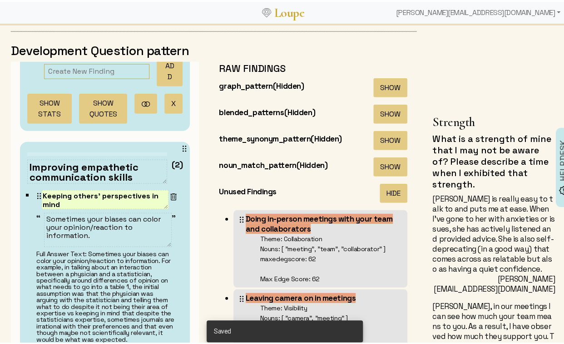
type textarea "Improving responsiveness and availability"
click at [58, 194] on textarea "Keeping others' perspectives in mind" at bounding box center [105, 197] width 127 height 19
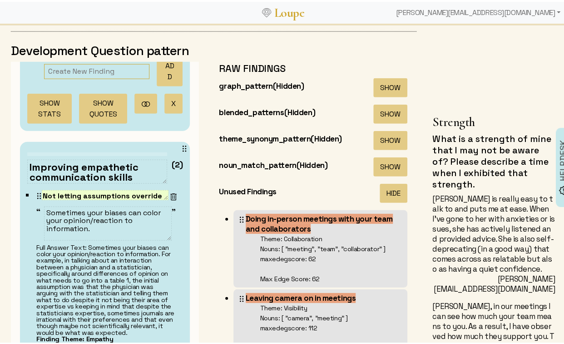
scroll to position [0, 0]
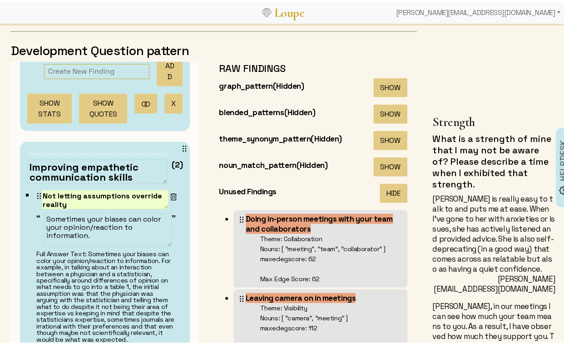
click at [82, 193] on textarea "Not letting assumptions override reality" at bounding box center [105, 197] width 127 height 19
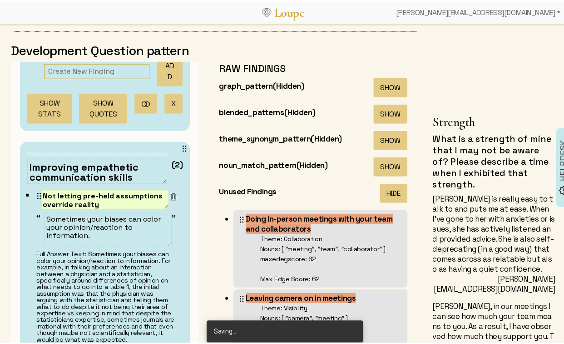
drag, startPoint x: 82, startPoint y: 193, endPoint x: 86, endPoint y: 203, distance: 10.2
click at [86, 203] on textarea "Not letting pre-held assumptions override reality" at bounding box center [105, 197] width 127 height 19
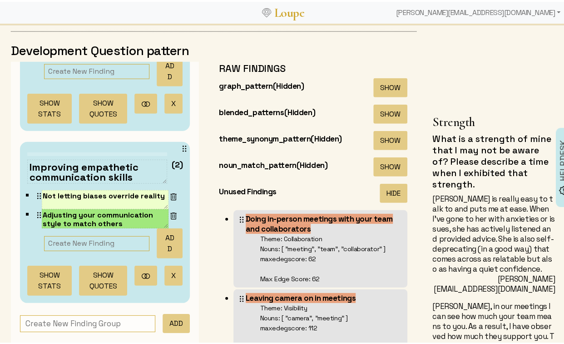
type textarea "Not letting biases override reality"
drag, startPoint x: 77, startPoint y: 166, endPoint x: 14, endPoint y: 163, distance: 62.8
click at [14, 163] on div "Improving responsiveness and availability (2) Answering your emails more prompt…" at bounding box center [105, 151] width 188 height 392
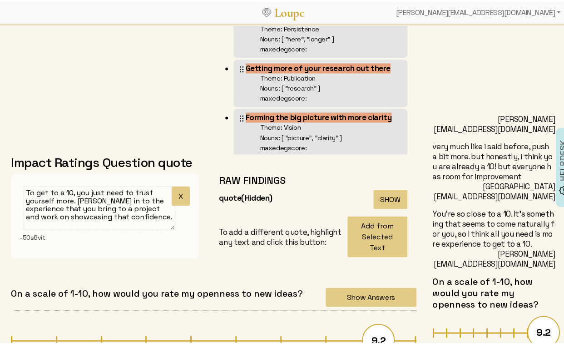
scroll to position [4528, 0]
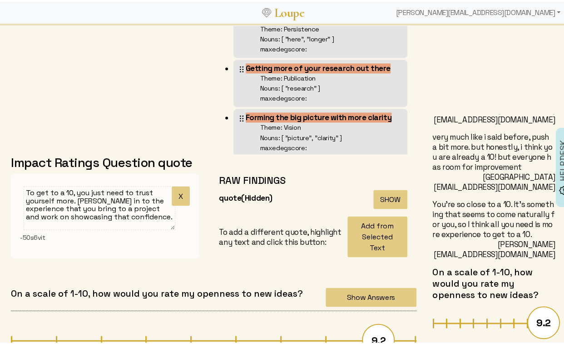
type textarea "Honing empathetic communication skills"
drag, startPoint x: 446, startPoint y: 138, endPoint x: 506, endPoint y: 168, distance: 67.1
click at [506, 25] on div "Just being here longer will help! And getting more of your research out there w…" at bounding box center [494, 0] width 123 height 50
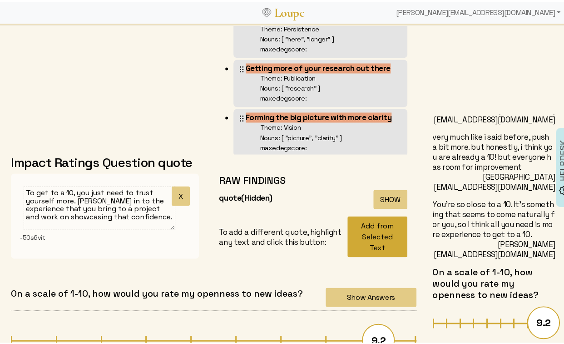
click at [385, 225] on button "Add from Selected Text" at bounding box center [378, 234] width 60 height 41
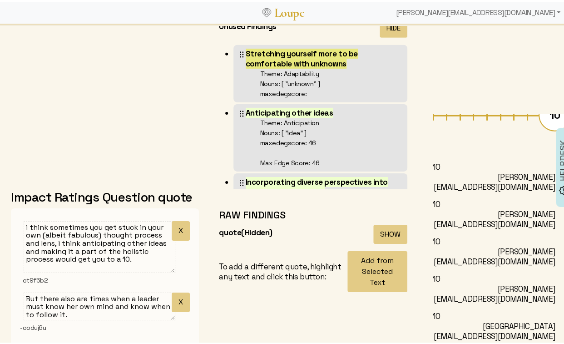
scroll to position [5361, 0]
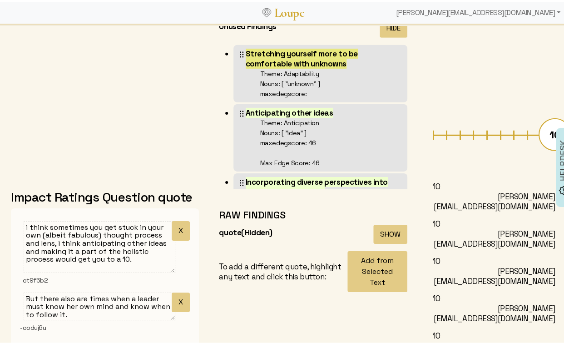
drag, startPoint x: 429, startPoint y: 142, endPoint x: 467, endPoint y: 221, distance: 87.8
click at [467, 50] on div "I don’t think you should strive to get to a 10 in this. A leader must be both o…" at bounding box center [494, 10] width 123 height 80
copy div "I don’t think you should strive to get to a 10 in this. A leader must be both o…"
click at [62, 299] on textarea "But there also are times when a leader must know her own mind and know when to …" at bounding box center [100, 304] width 152 height 28
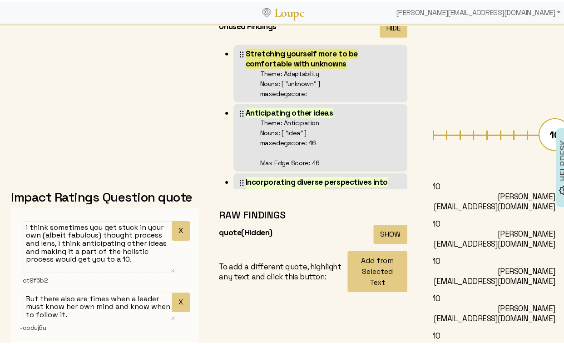
click at [62, 299] on textarea "But there also are times when a leader must know her own mind and know when to …" at bounding box center [100, 304] width 152 height 28
paste textarea "I don’t think you should strive to get to a 10 in this. A leader must be both o…"
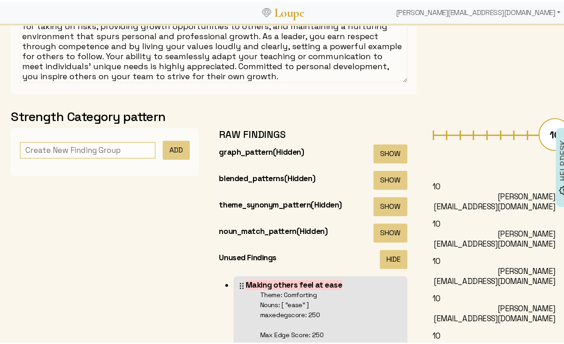
scroll to position [0, 0]
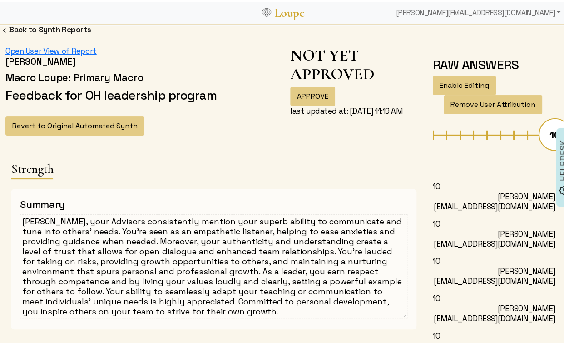
type textarea "I don’t think you should strive to get to a 10 in this. A leader must be both o…"
click at [312, 92] on button "APPROVE" at bounding box center [312, 94] width 45 height 19
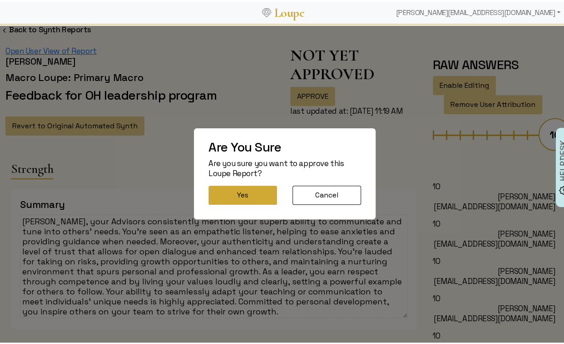
click at [250, 188] on button "Yes" at bounding box center [243, 193] width 69 height 19
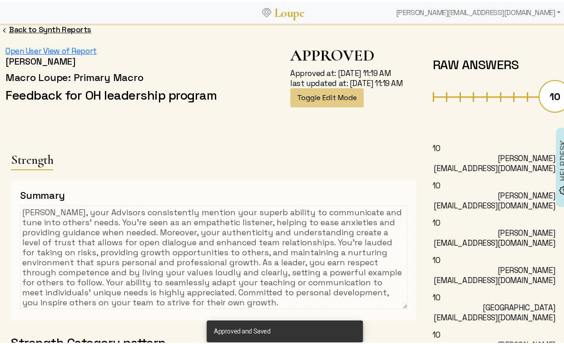
click at [62, 28] on link "Back to Synth Reports" at bounding box center [50, 28] width 82 height 10
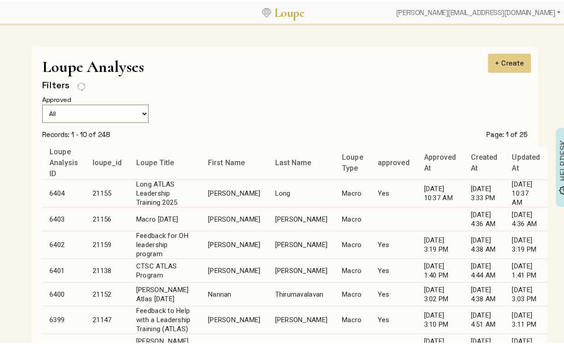
click at [268, 215] on td "Hernandez Reynoso" at bounding box center [301, 217] width 67 height 24
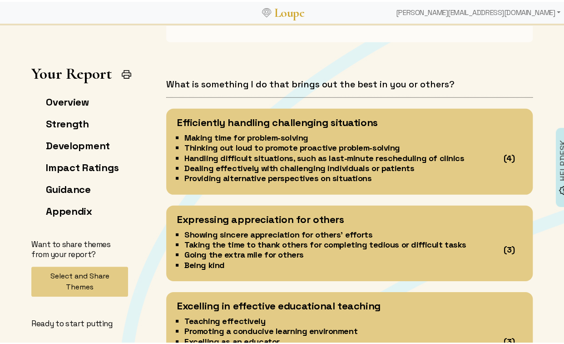
scroll to position [927, 0]
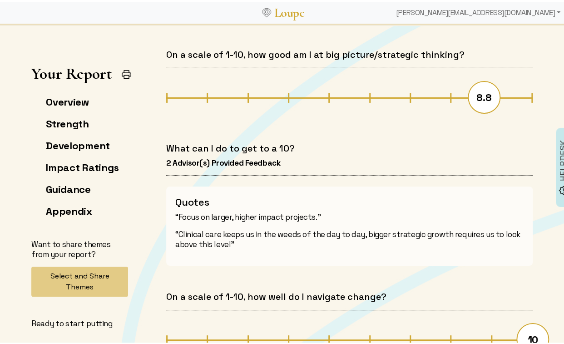
scroll to position [2659, 0]
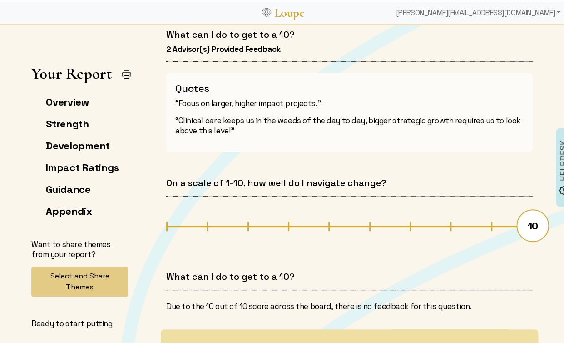
scroll to position [2848, 0]
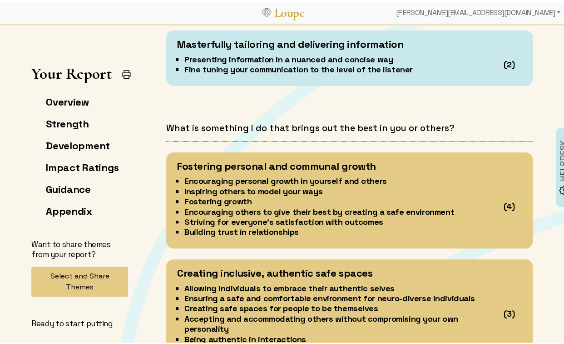
scroll to position [1437, 0]
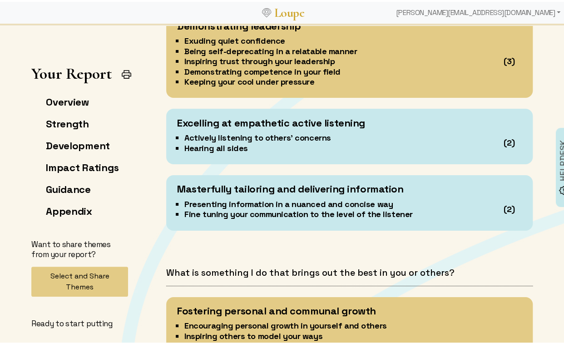
scroll to position [1322, 0]
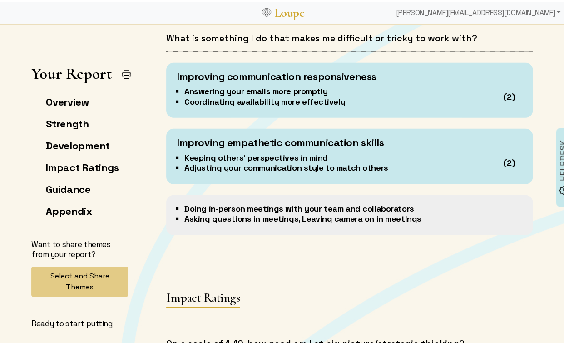
scroll to position [2251, 0]
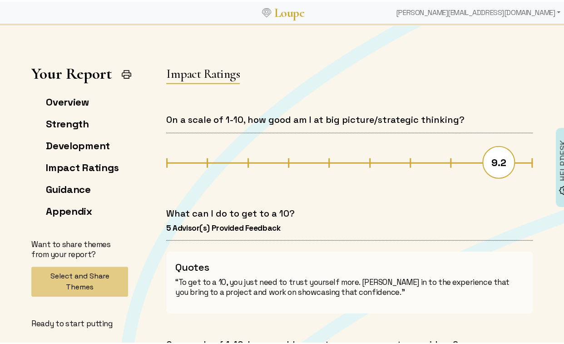
scroll to position [2062, 0]
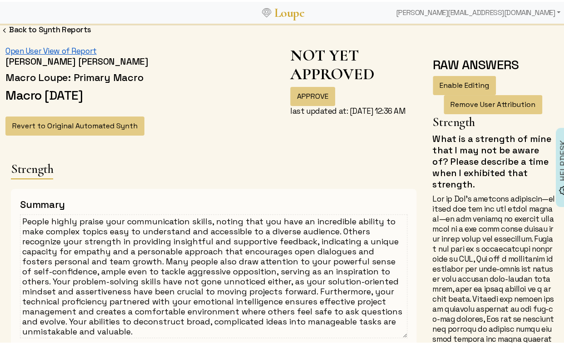
click at [39, 50] on link "Open User View of Report" at bounding box center [50, 49] width 91 height 10
drag, startPoint x: 50, startPoint y: 219, endPoint x: 10, endPoint y: 215, distance: 39.7
click at [10, 215] on div "Summary" at bounding box center [213, 266] width 417 height 176
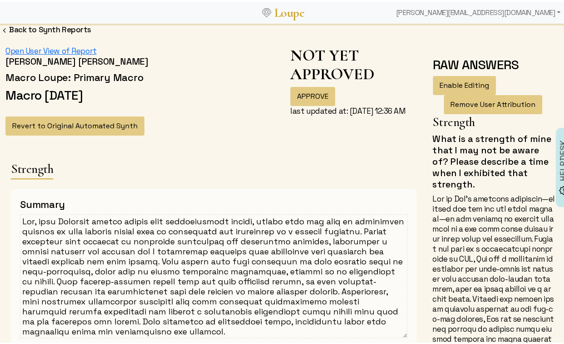
drag, startPoint x: 97, startPoint y: 217, endPoint x: 120, endPoint y: 221, distance: 23.0
click at [120, 221] on textarea at bounding box center [214, 274] width 388 height 124
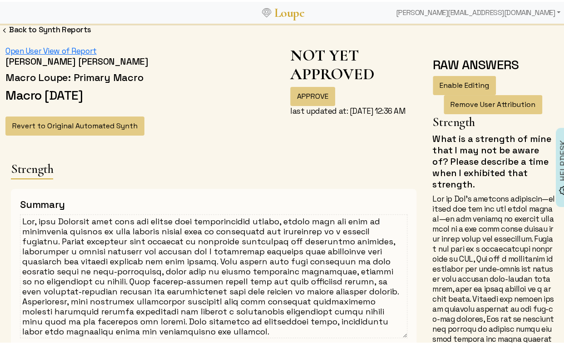
drag, startPoint x: 219, startPoint y: 259, endPoint x: 287, endPoint y: 260, distance: 67.3
click at [287, 259] on textarea at bounding box center [214, 274] width 388 height 124
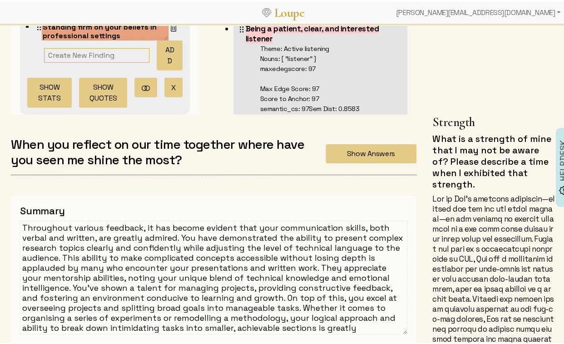
scroll to position [1246, 0]
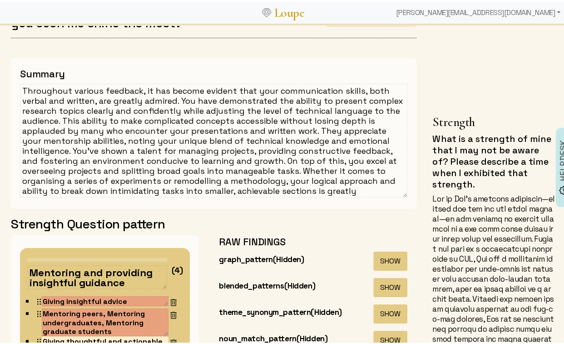
type textarea "[PERSON_NAME], your Advisors have high for praise your communication skills, no…"
click at [153, 175] on textarea "Throughout various feedback, it has become evident that your communication skil…" at bounding box center [214, 139] width 388 height 114
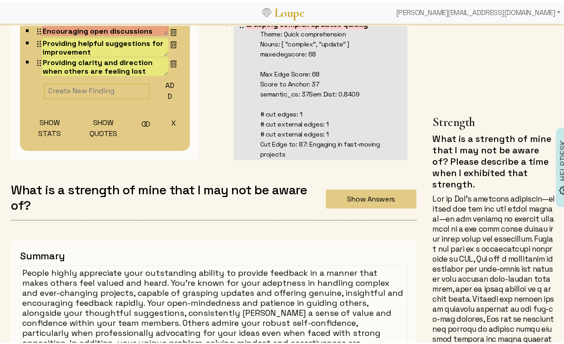
scroll to position [539, 0]
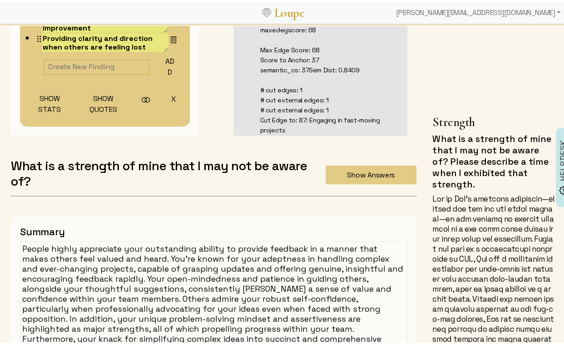
click at [150, 259] on textarea "People highly appreciate your outstanding ability to provide feedback in a mann…" at bounding box center [214, 296] width 388 height 114
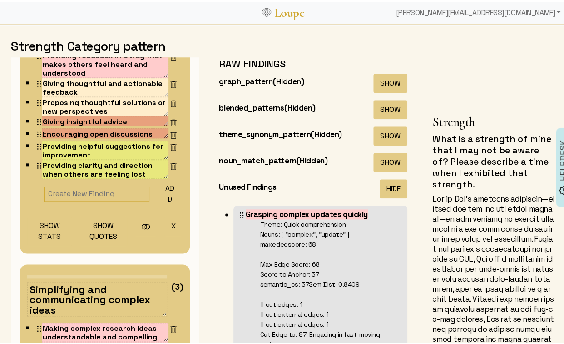
scroll to position [100, 0]
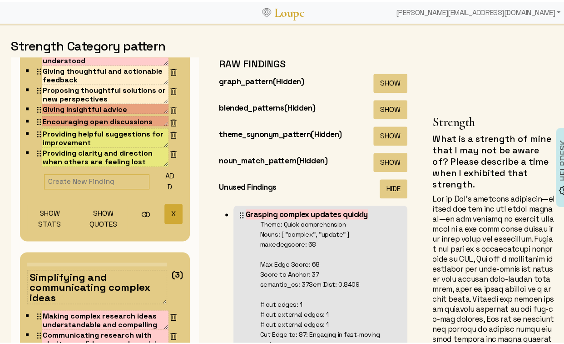
click at [165, 210] on button "X" at bounding box center [174, 212] width 18 height 20
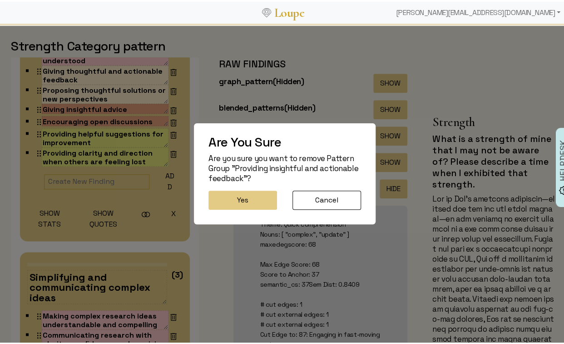
click at [236, 192] on button "Yes" at bounding box center [243, 198] width 69 height 19
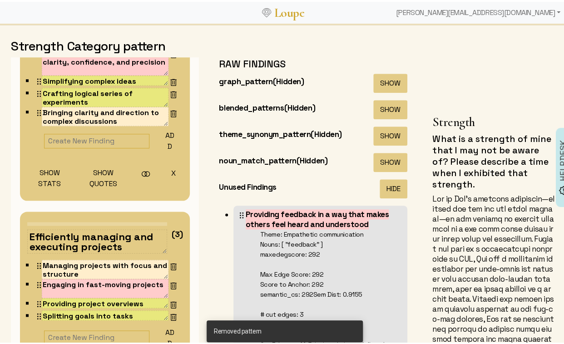
scroll to position [0, 0]
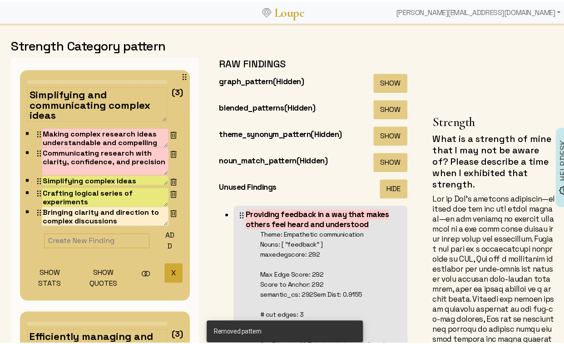
click at [165, 268] on button "X" at bounding box center [174, 271] width 18 height 20
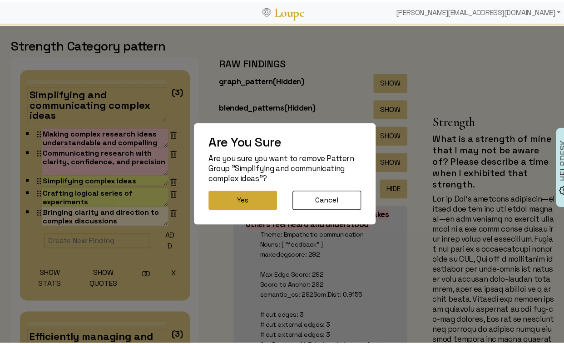
click at [236, 197] on button "Yes" at bounding box center [243, 198] width 69 height 19
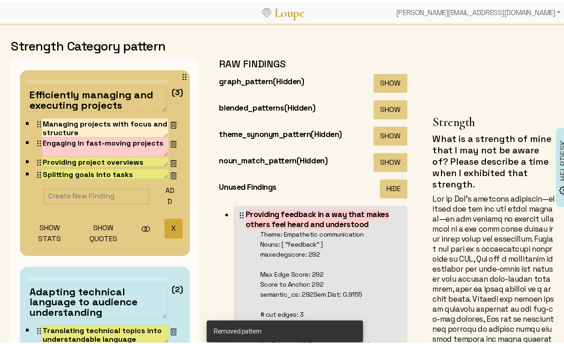
click at [165, 216] on button "X" at bounding box center [174, 226] width 18 height 20
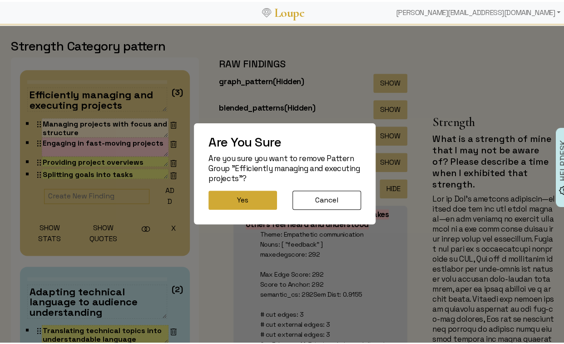
click at [234, 199] on button "Yes" at bounding box center [243, 198] width 69 height 19
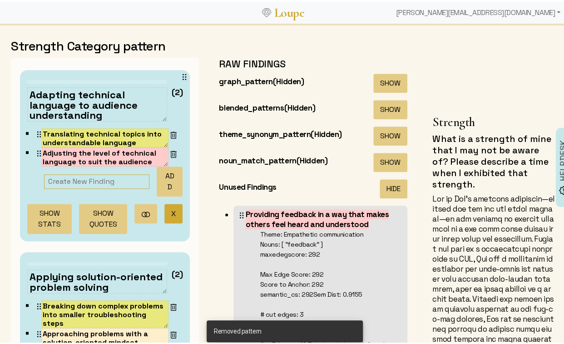
click at [165, 209] on button "X" at bounding box center [174, 212] width 18 height 20
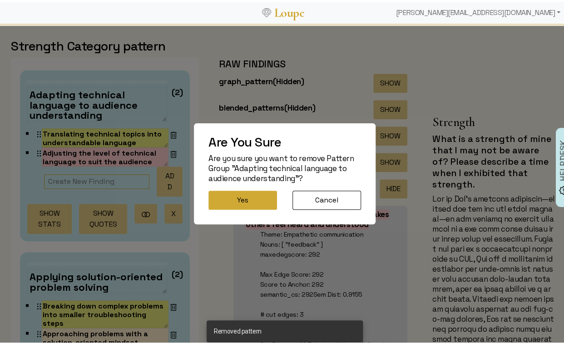
click at [236, 196] on button "Yes" at bounding box center [243, 198] width 69 height 19
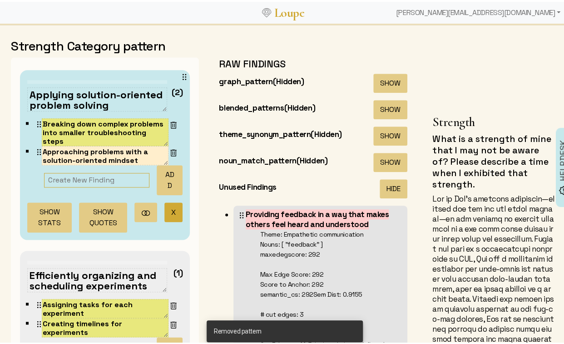
click at [168, 206] on button "X" at bounding box center [174, 210] width 18 height 20
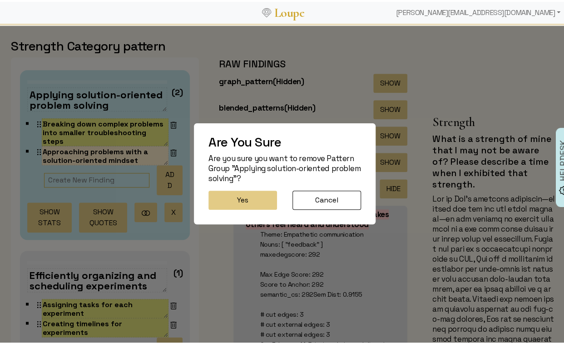
click at [231, 193] on button "Yes" at bounding box center [243, 198] width 69 height 19
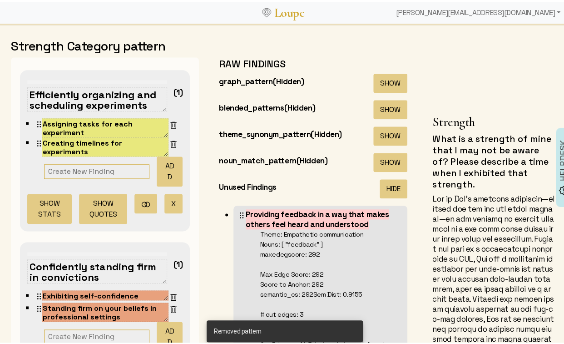
drag, startPoint x: 168, startPoint y: 198, endPoint x: 175, endPoint y: 199, distance: 7.3
click at [168, 198] on button "X" at bounding box center [174, 202] width 18 height 20
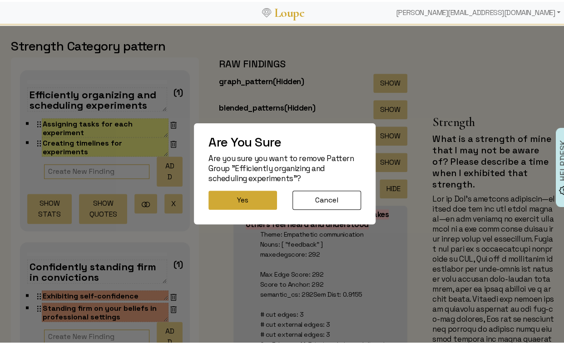
click at [231, 195] on button "Yes" at bounding box center [243, 198] width 69 height 19
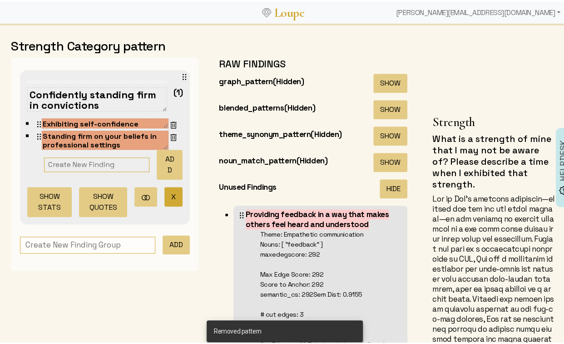
click at [165, 197] on button "X" at bounding box center [174, 195] width 18 height 20
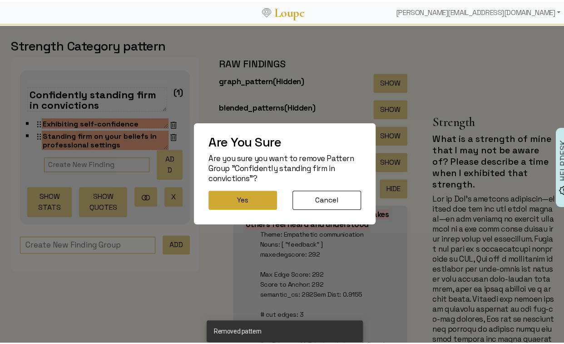
click at [219, 194] on button "Yes" at bounding box center [243, 198] width 69 height 19
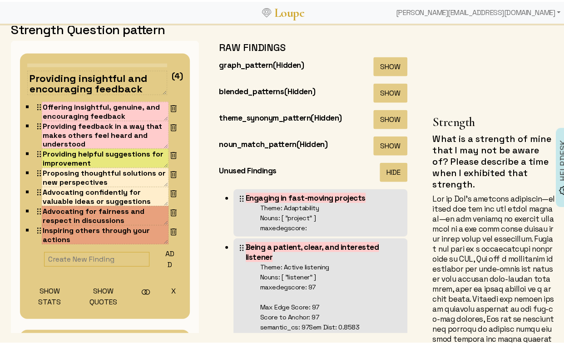
scroll to position [793, 0]
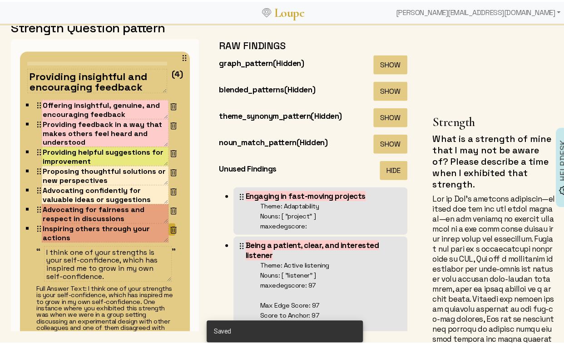
click at [169, 228] on img at bounding box center [173, 228] width 9 height 9
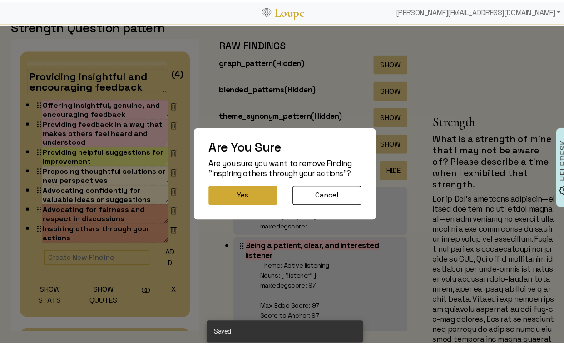
click at [244, 196] on button "Yes" at bounding box center [243, 193] width 69 height 19
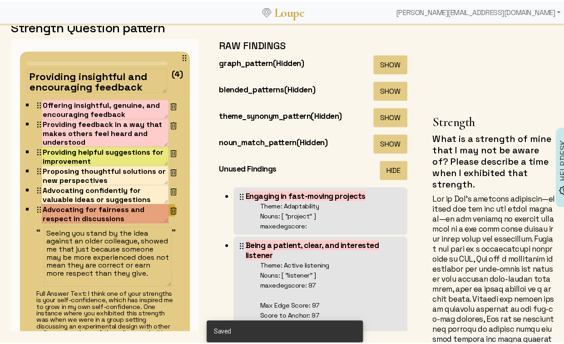
click at [169, 207] on img at bounding box center [173, 209] width 9 height 9
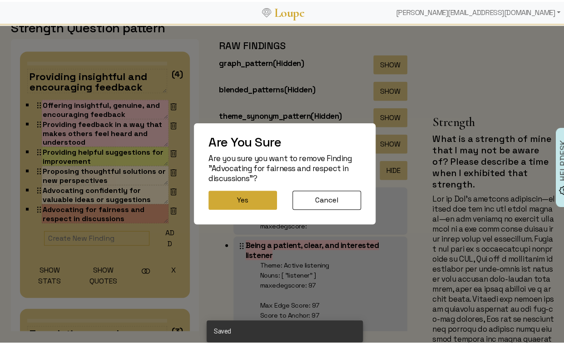
click at [227, 200] on button "Yes" at bounding box center [243, 198] width 69 height 19
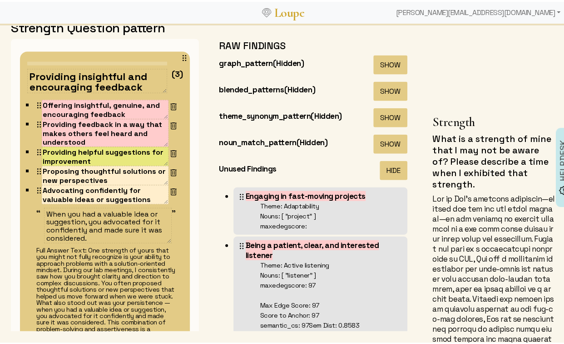
scroll to position [0, 0]
click at [169, 189] on img at bounding box center [173, 189] width 9 height 9
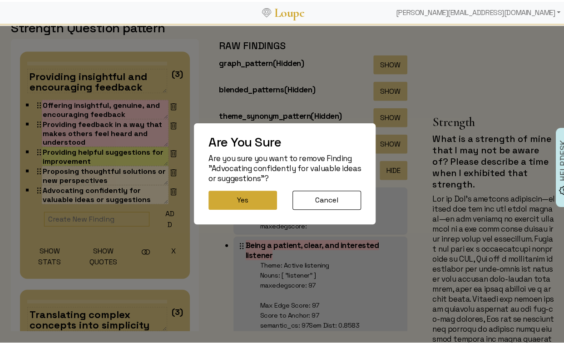
click at [229, 194] on button "Yes" at bounding box center [243, 198] width 69 height 19
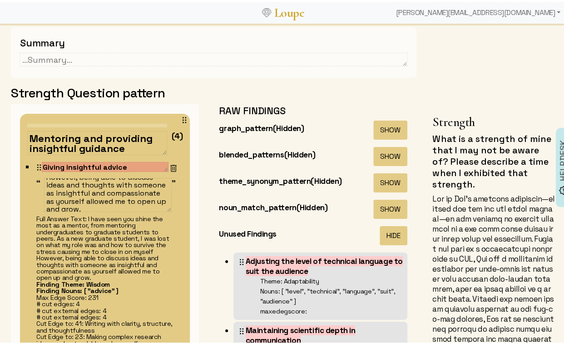
scroll to position [0, 0]
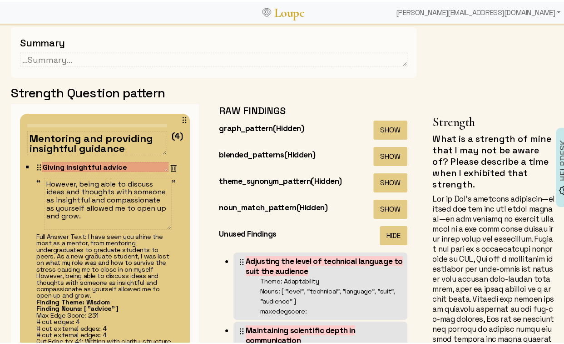
drag, startPoint x: 95, startPoint y: 274, endPoint x: 140, endPoint y: 293, distance: 49.1
click at [140, 293] on div "Full Answer Text: I have seen you shine the most as a mentor, from mentoring un…" at bounding box center [105, 306] width 139 height 150
copy div "being able to discuss ideas and thoughts with someone as insightful and compass…"
click at [60, 199] on textarea "However, being able to discuss ideas and thoughts with someone as insightful an…" at bounding box center [108, 202] width 128 height 52
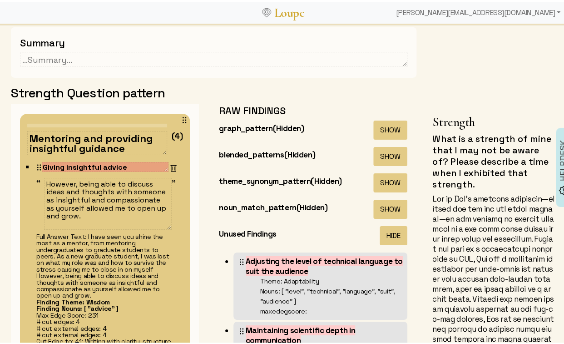
click at [60, 199] on textarea "However, being able to discuss ideas and thoughts with someone as insightful an…" at bounding box center [108, 202] width 128 height 52
paste textarea
type textarea "However, being able to discuss ideas and thoughts with someone as insightful an…"
click at [83, 193] on textarea "However, being able to discuss ideas and thoughts with someone as insightful an…" at bounding box center [108, 202] width 128 height 52
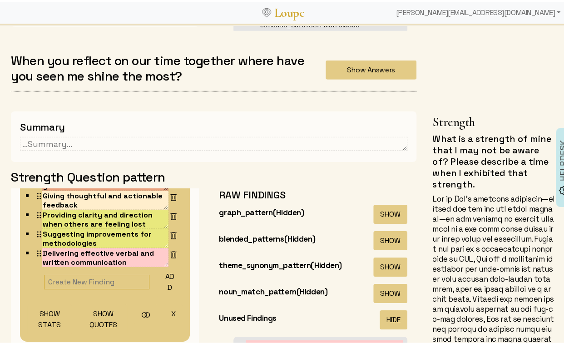
scroll to position [127, 0]
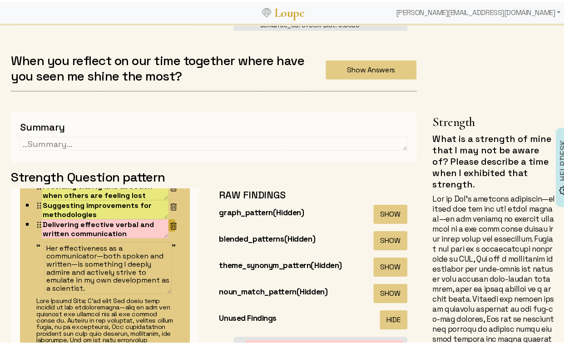
click at [169, 224] on img at bounding box center [173, 223] width 9 height 9
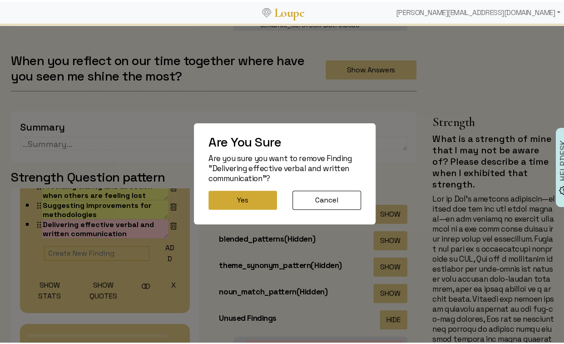
click at [232, 201] on button "Yes" at bounding box center [243, 198] width 69 height 19
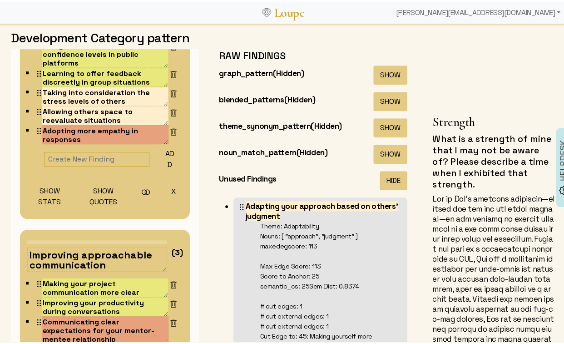
scroll to position [0, 0]
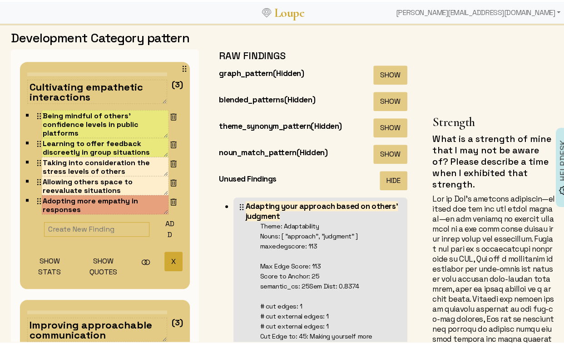
click at [165, 255] on button "X" at bounding box center [174, 259] width 18 height 20
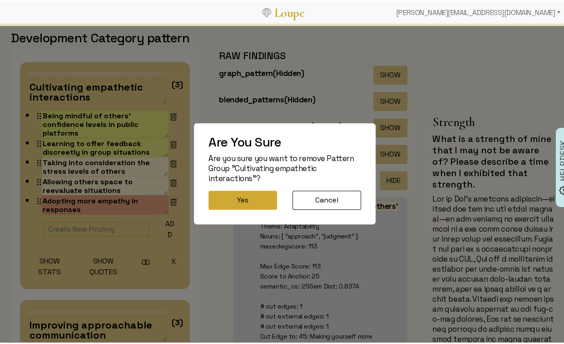
click at [230, 202] on button "Yes" at bounding box center [243, 198] width 69 height 19
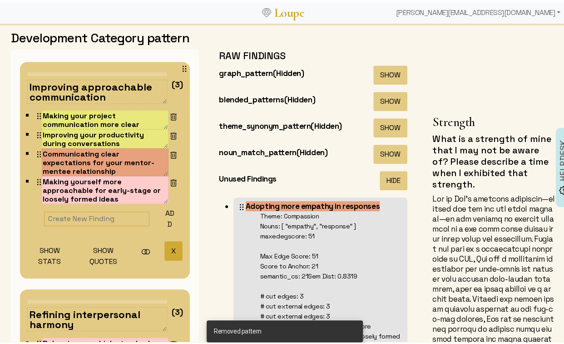
click at [165, 243] on button "X" at bounding box center [174, 249] width 18 height 20
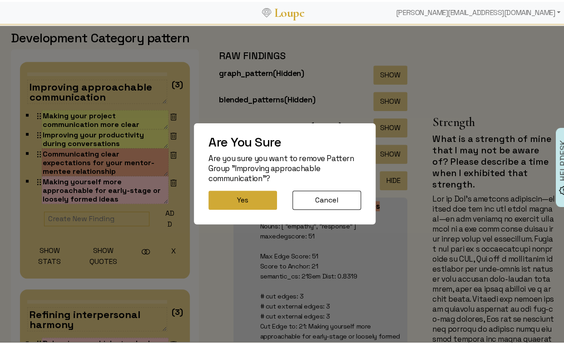
click at [220, 194] on button "Yes" at bounding box center [243, 198] width 69 height 19
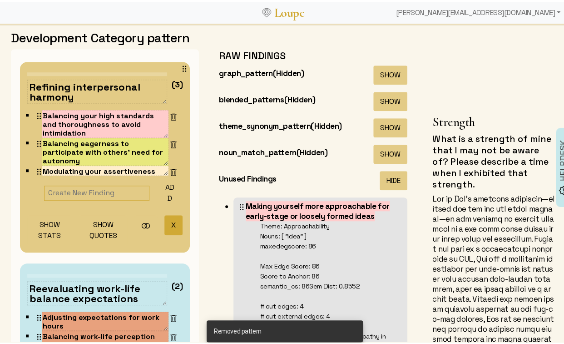
click at [165, 221] on button "X" at bounding box center [174, 223] width 18 height 20
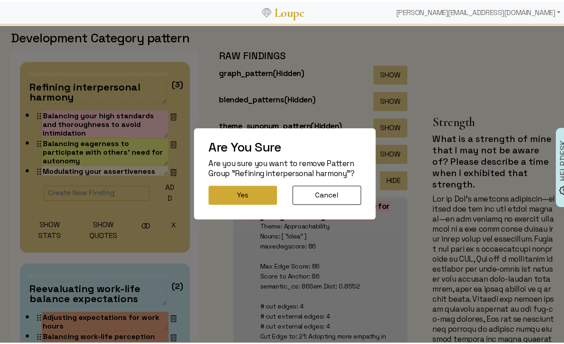
click at [218, 195] on button "Yes" at bounding box center [243, 193] width 69 height 19
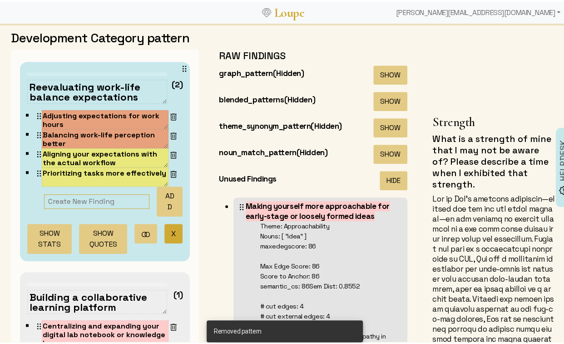
click at [165, 226] on button "X" at bounding box center [174, 232] width 18 height 20
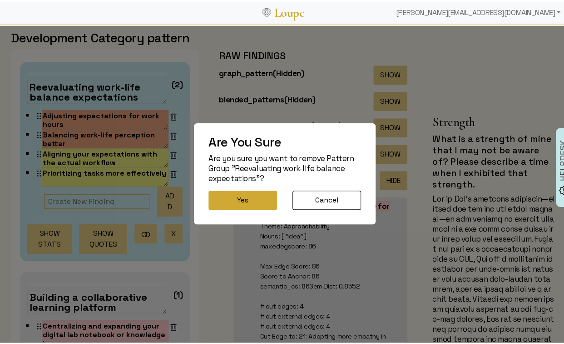
click at [230, 201] on button "Yes" at bounding box center [243, 198] width 69 height 19
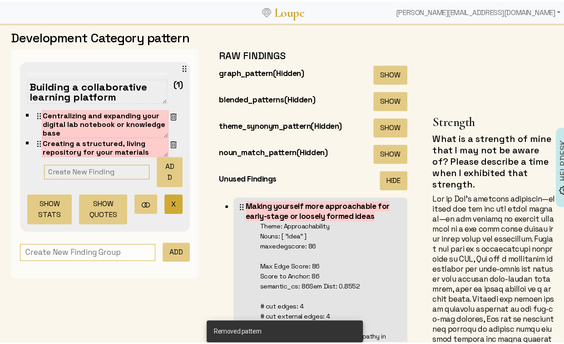
click at [165, 200] on button "X" at bounding box center [174, 202] width 18 height 20
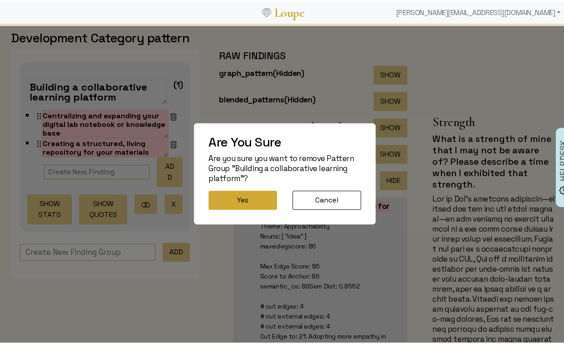
click at [217, 193] on button "Yes" at bounding box center [243, 198] width 69 height 19
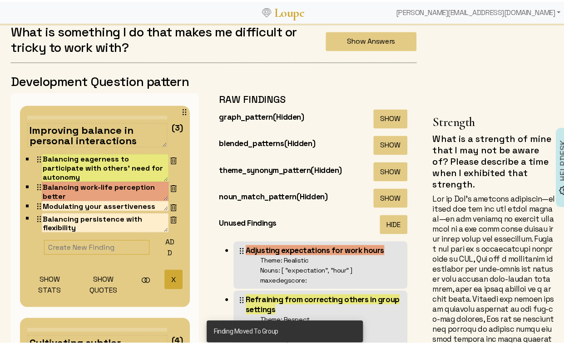
click at [165, 273] on button "X" at bounding box center [174, 277] width 18 height 20
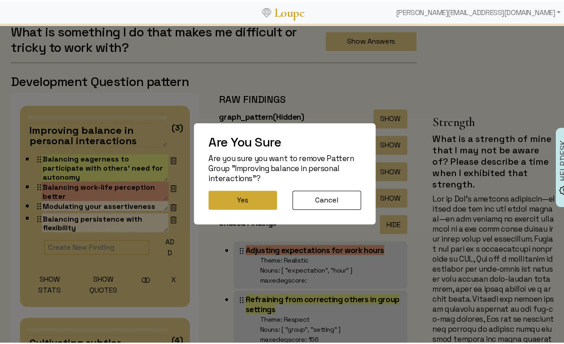
click at [235, 198] on button "Yes" at bounding box center [243, 198] width 69 height 19
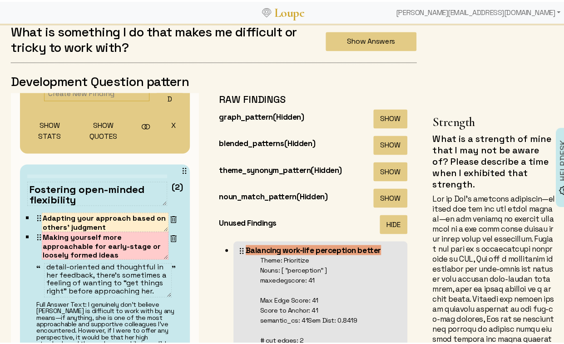
scroll to position [0, 0]
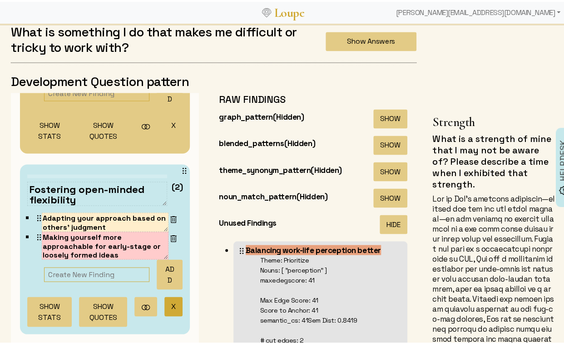
click at [165, 299] on button "X" at bounding box center [174, 304] width 18 height 20
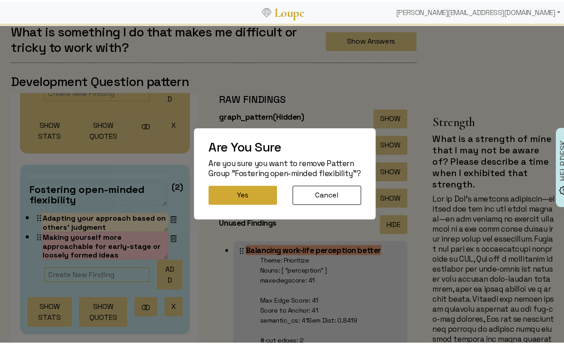
click at [236, 199] on button "Yes" at bounding box center [243, 193] width 69 height 19
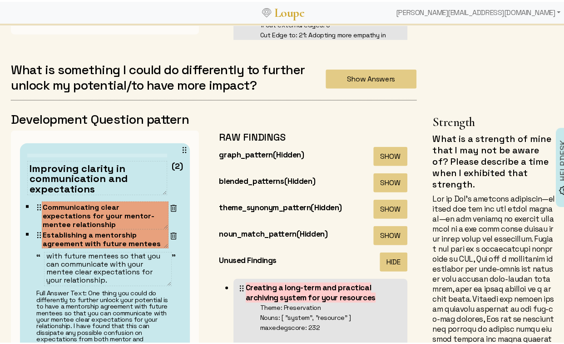
scroll to position [34, 0]
click at [169, 234] on img at bounding box center [173, 233] width 9 height 9
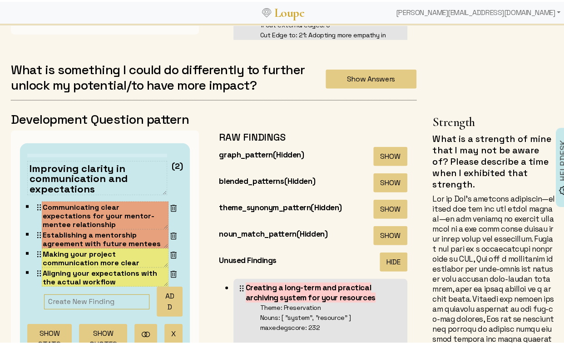
scroll to position [0, 0]
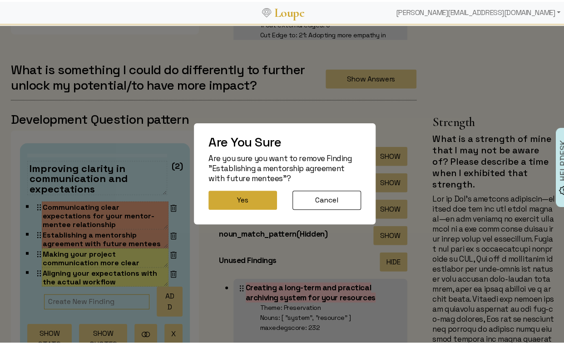
click at [231, 198] on button "Yes" at bounding box center [243, 198] width 69 height 19
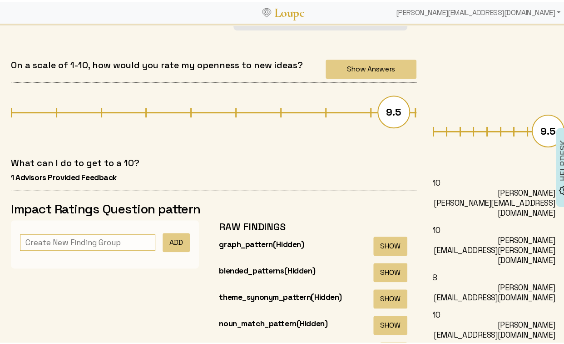
scroll to position [4155, 0]
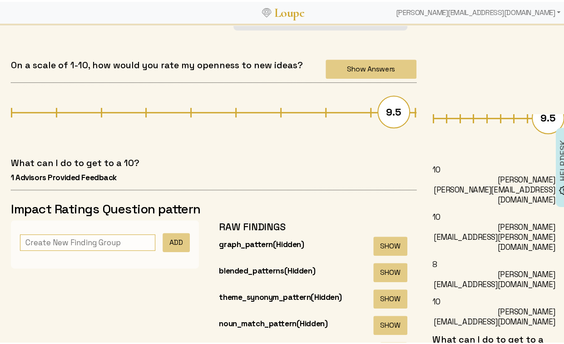
drag, startPoint x: 479, startPoint y: 200, endPoint x: 481, endPoint y: 231, distance: 31.0
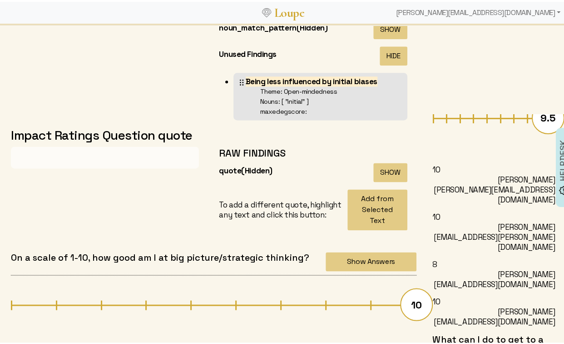
scroll to position [3296, 0]
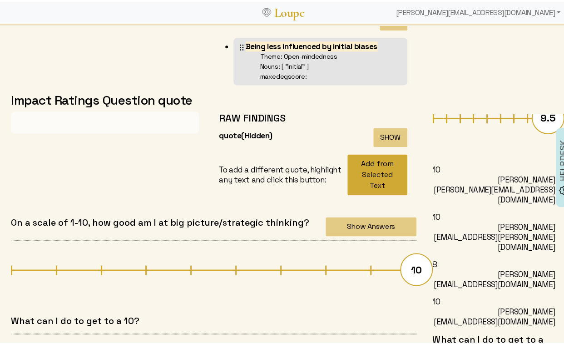
click at [351, 170] on button "Add from Selected Text" at bounding box center [378, 172] width 60 height 41
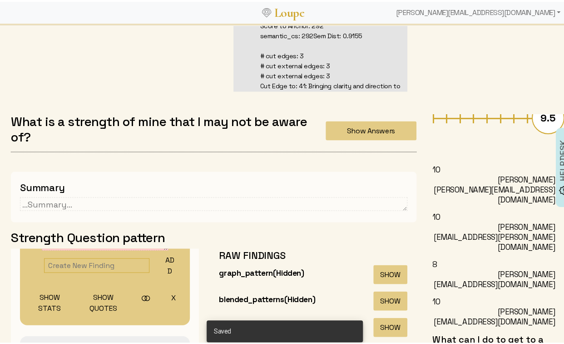
scroll to position [0, 0]
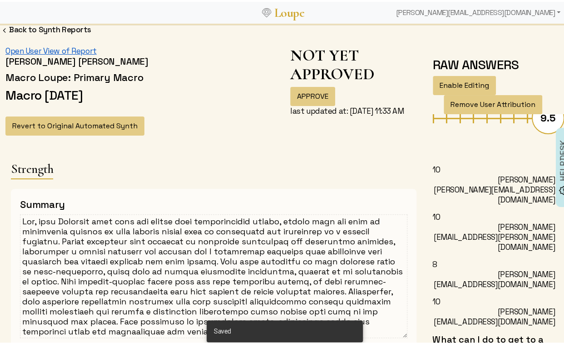
click at [64, 50] on link "Open User View of Report" at bounding box center [50, 49] width 91 height 10
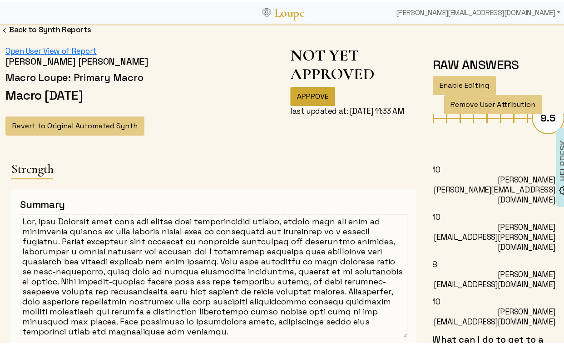
click at [306, 98] on button "APPROVE" at bounding box center [312, 94] width 45 height 19
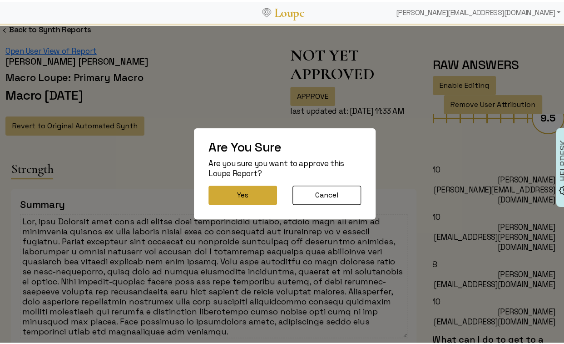
click at [244, 198] on button "Yes" at bounding box center [243, 193] width 69 height 19
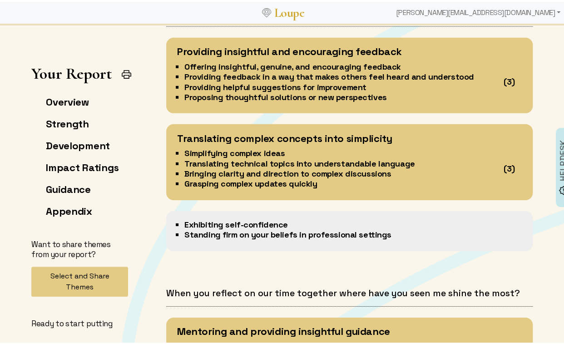
scroll to position [1037, 0]
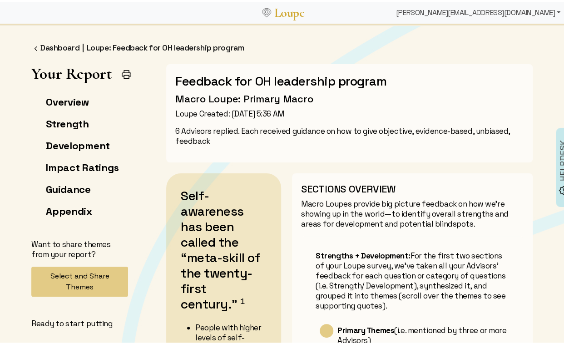
click at [501, 13] on div "[PERSON_NAME][EMAIL_ADDRESS][DOMAIN_NAME]" at bounding box center [479, 11] width 172 height 18
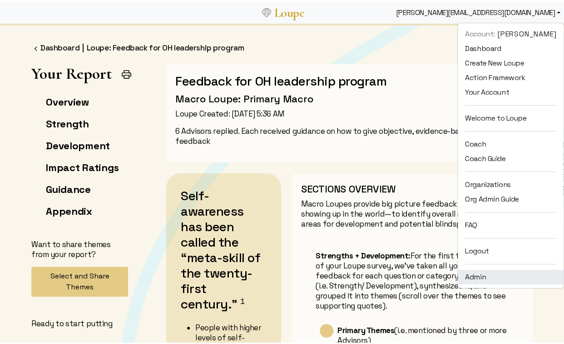
click at [502, 275] on link "Admin" at bounding box center [511, 275] width 106 height 15
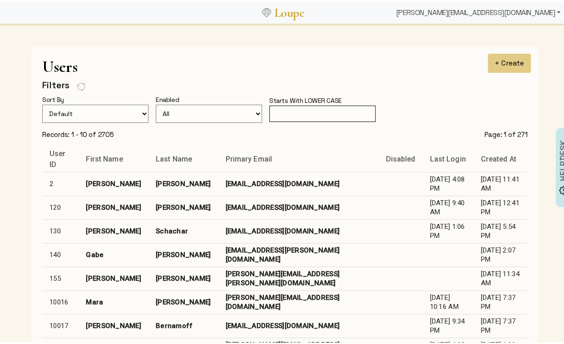
click at [516, 5] on div "[PERSON_NAME][EMAIL_ADDRESS][DOMAIN_NAME]" at bounding box center [479, 11] width 172 height 18
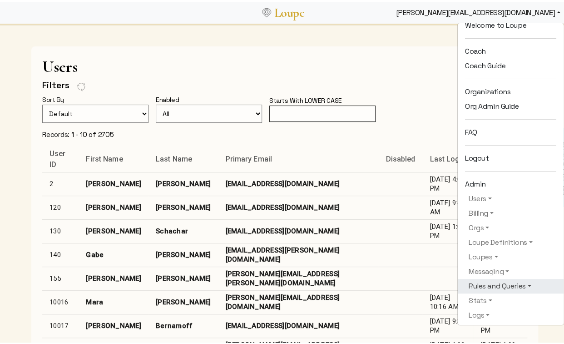
scroll to position [93, 0]
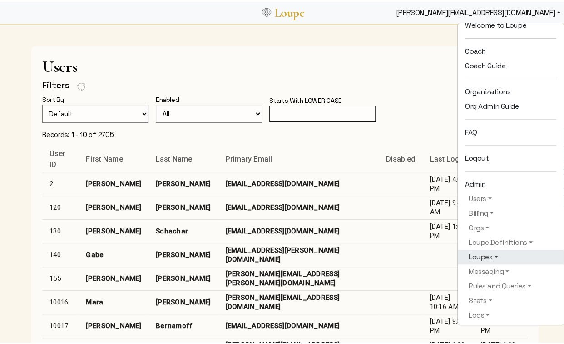
click at [483, 252] on link "Loupes" at bounding box center [510, 254] width 91 height 11
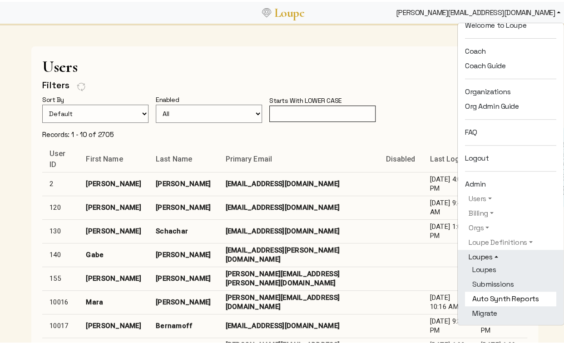
click at [492, 290] on link "Auto Synth Reports" at bounding box center [510, 296] width 91 height 15
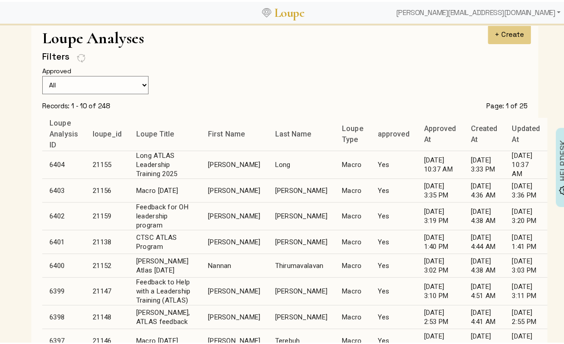
scroll to position [233, 0]
